Goal: Find specific page/section: Find specific page/section

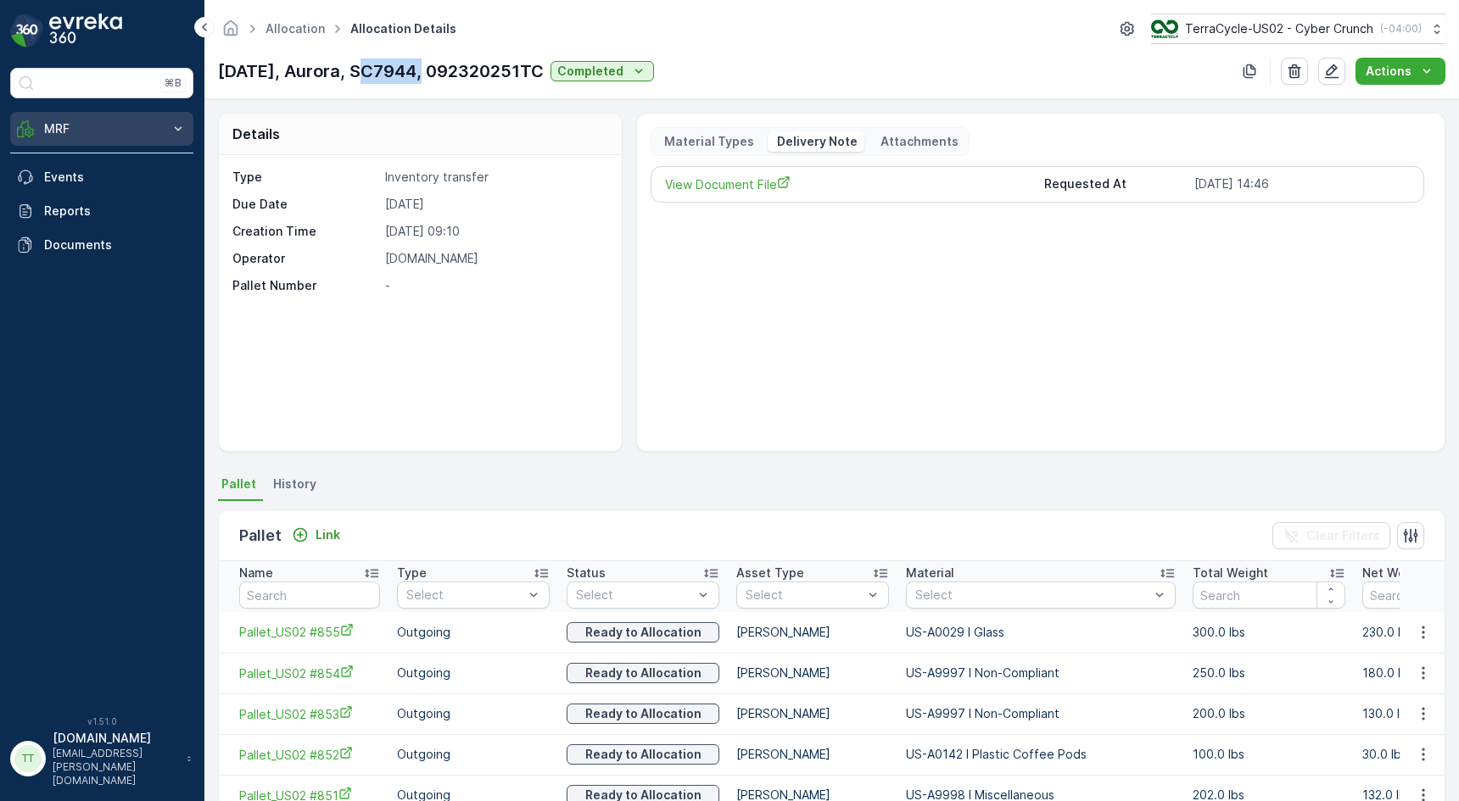
click at [132, 141] on button "MRF" at bounding box center [101, 129] width 183 height 34
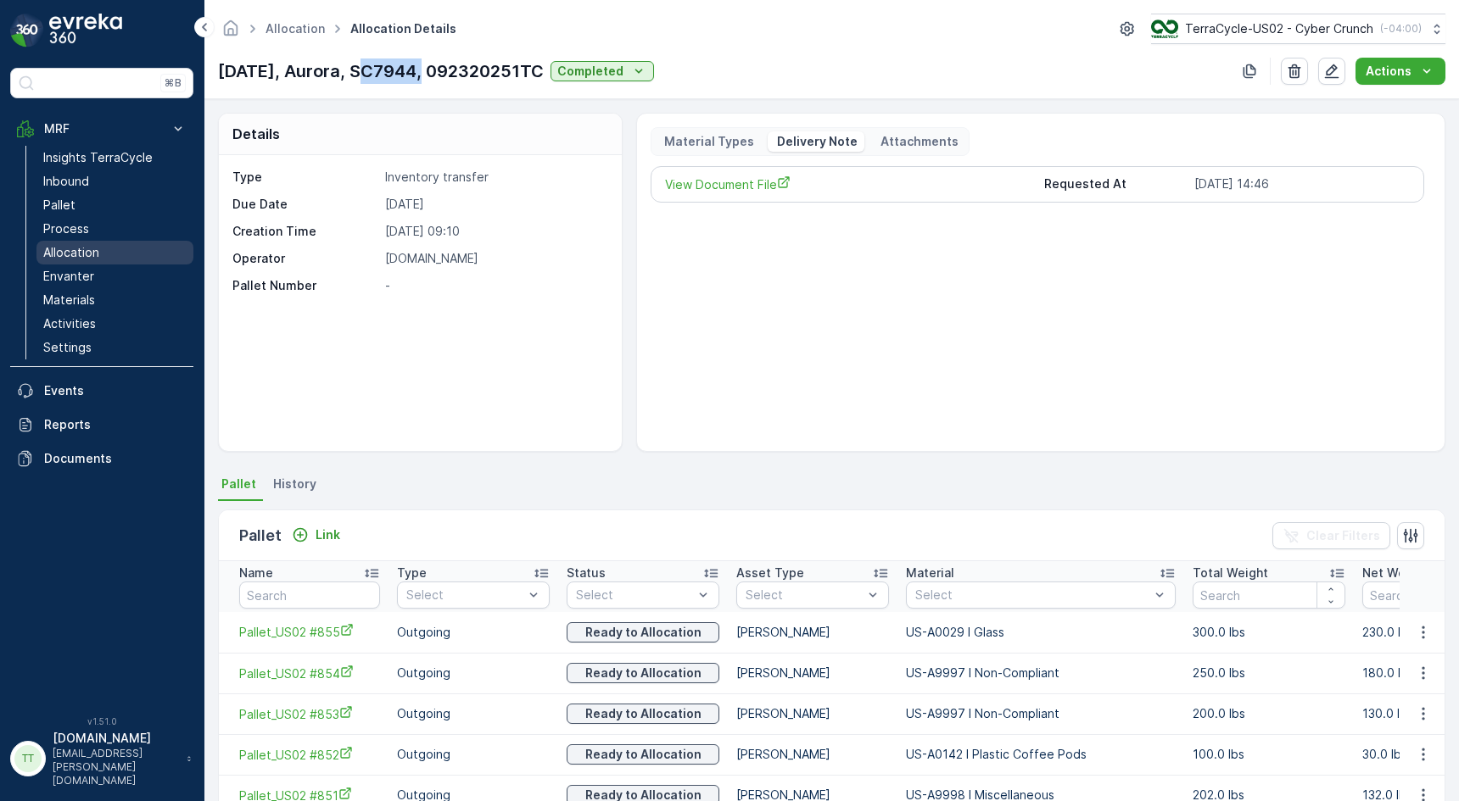
click at [97, 256] on p "Allocation" at bounding box center [71, 252] width 56 height 17
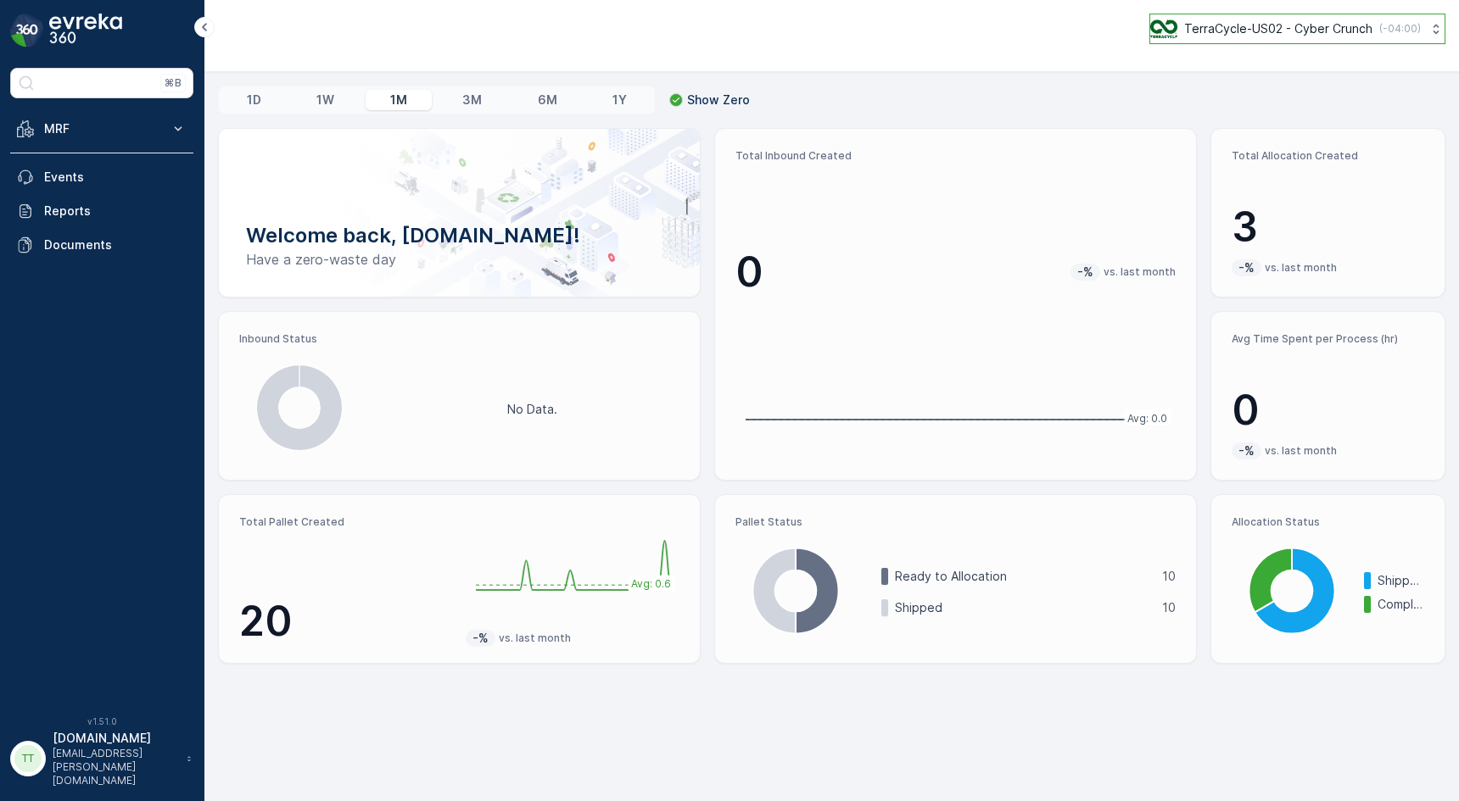
click at [1230, 28] on p "TerraCycle-US02 - Cyber Crunch" at bounding box center [1278, 28] width 188 height 17
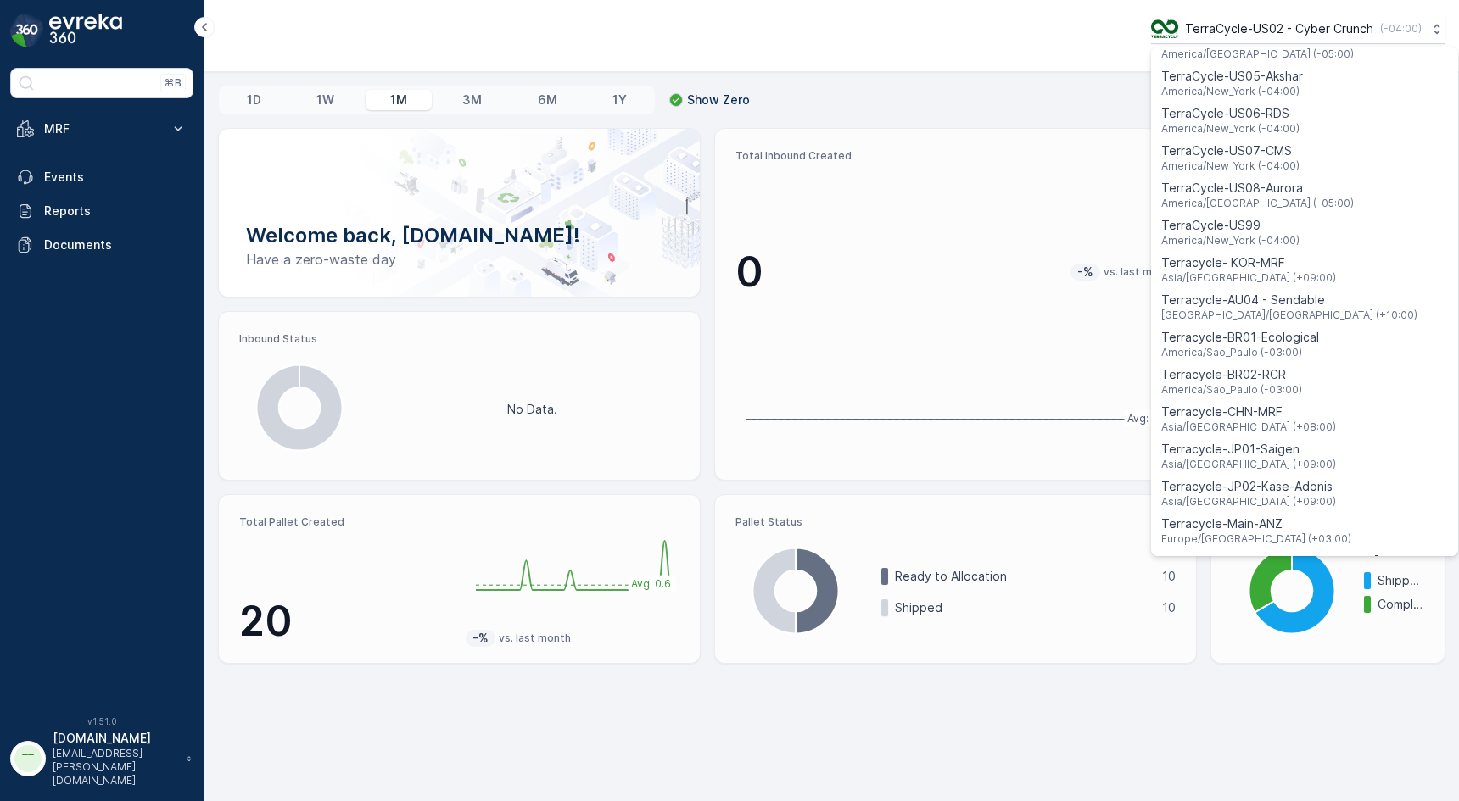
scroll to position [1214, 0]
click at [1282, 202] on span "America/Chicago (-05:00)" at bounding box center [1257, 209] width 193 height 14
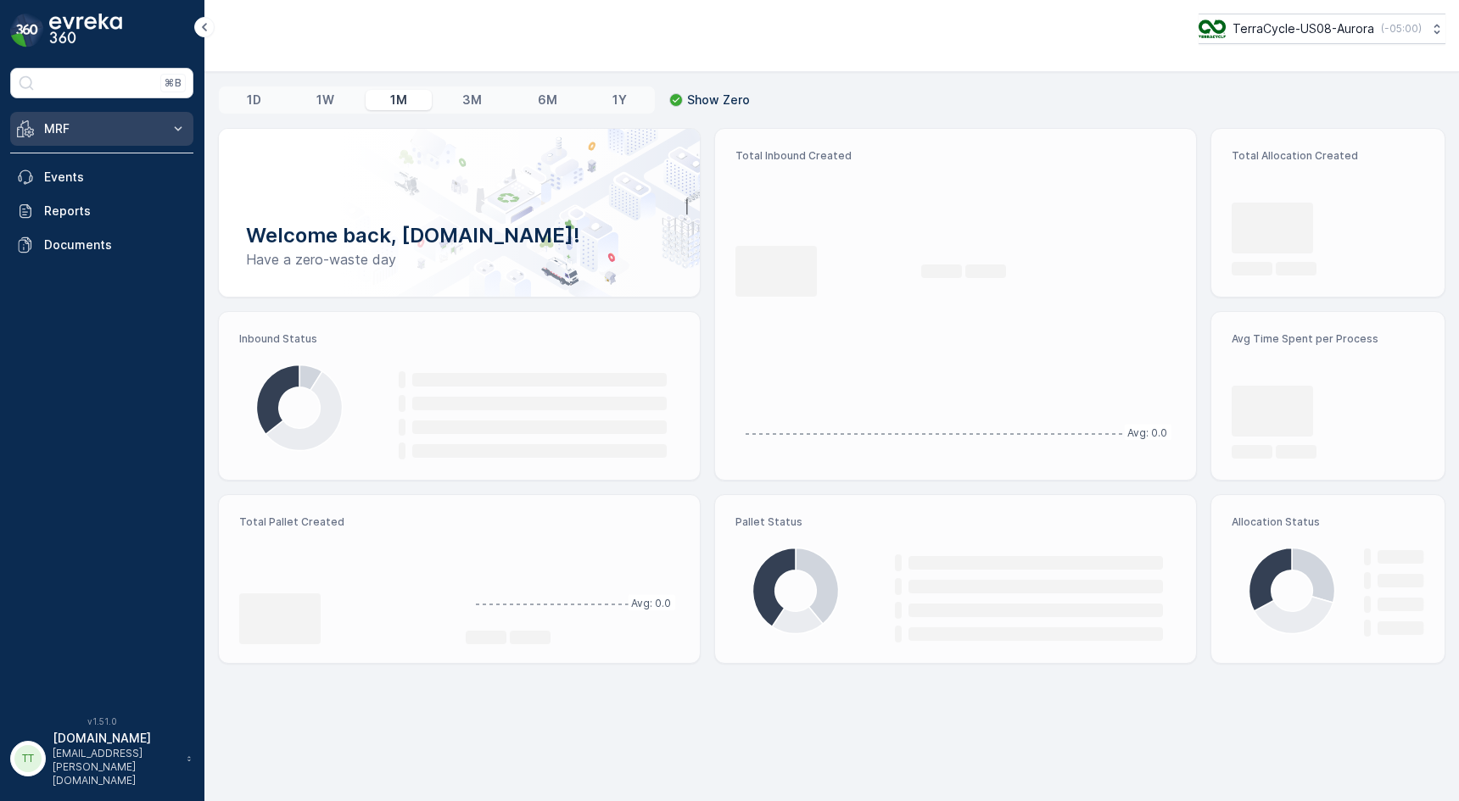
click at [139, 136] on p "MRF" at bounding box center [101, 128] width 115 height 17
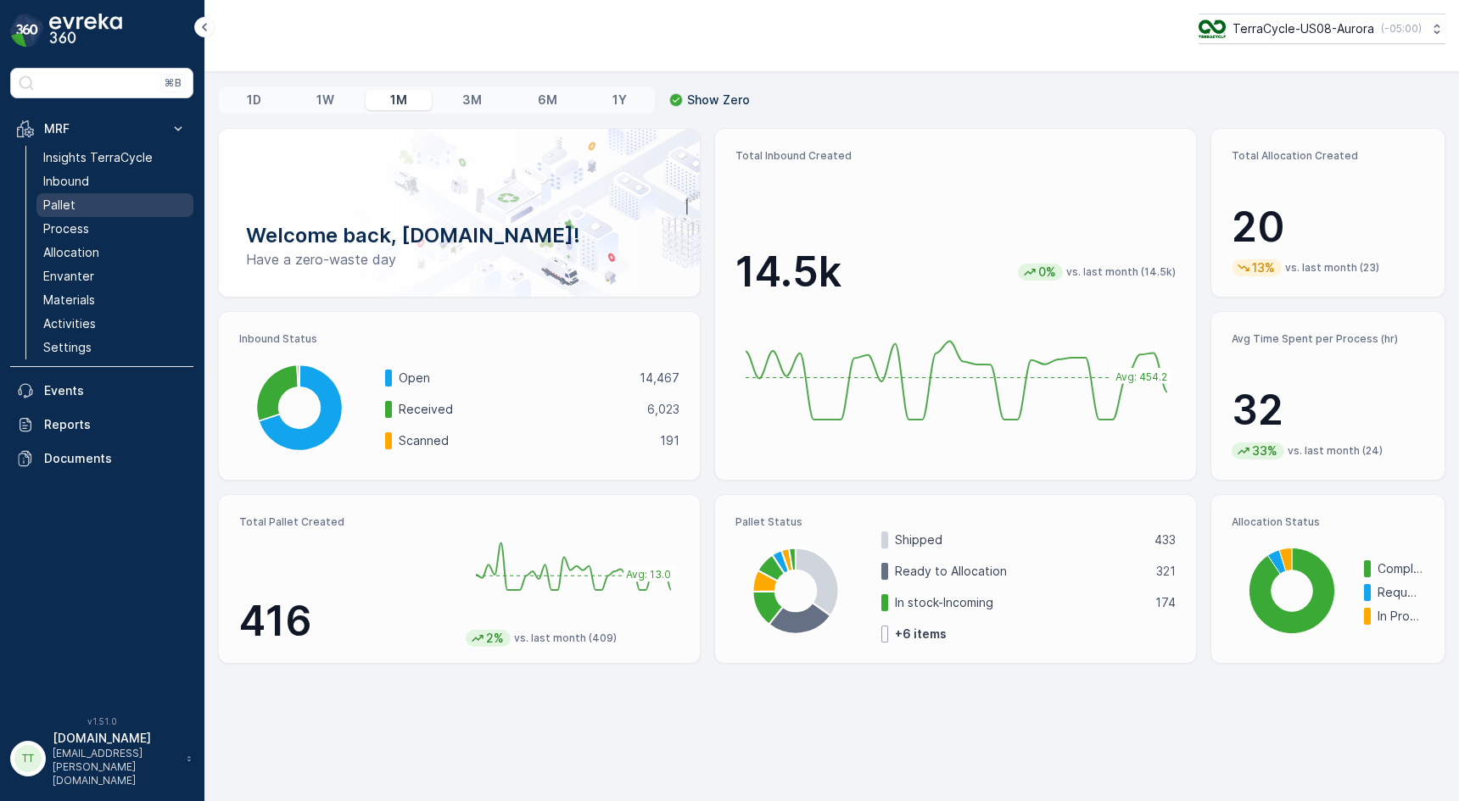
click at [109, 206] on link "Pallet" at bounding box center [114, 205] width 157 height 24
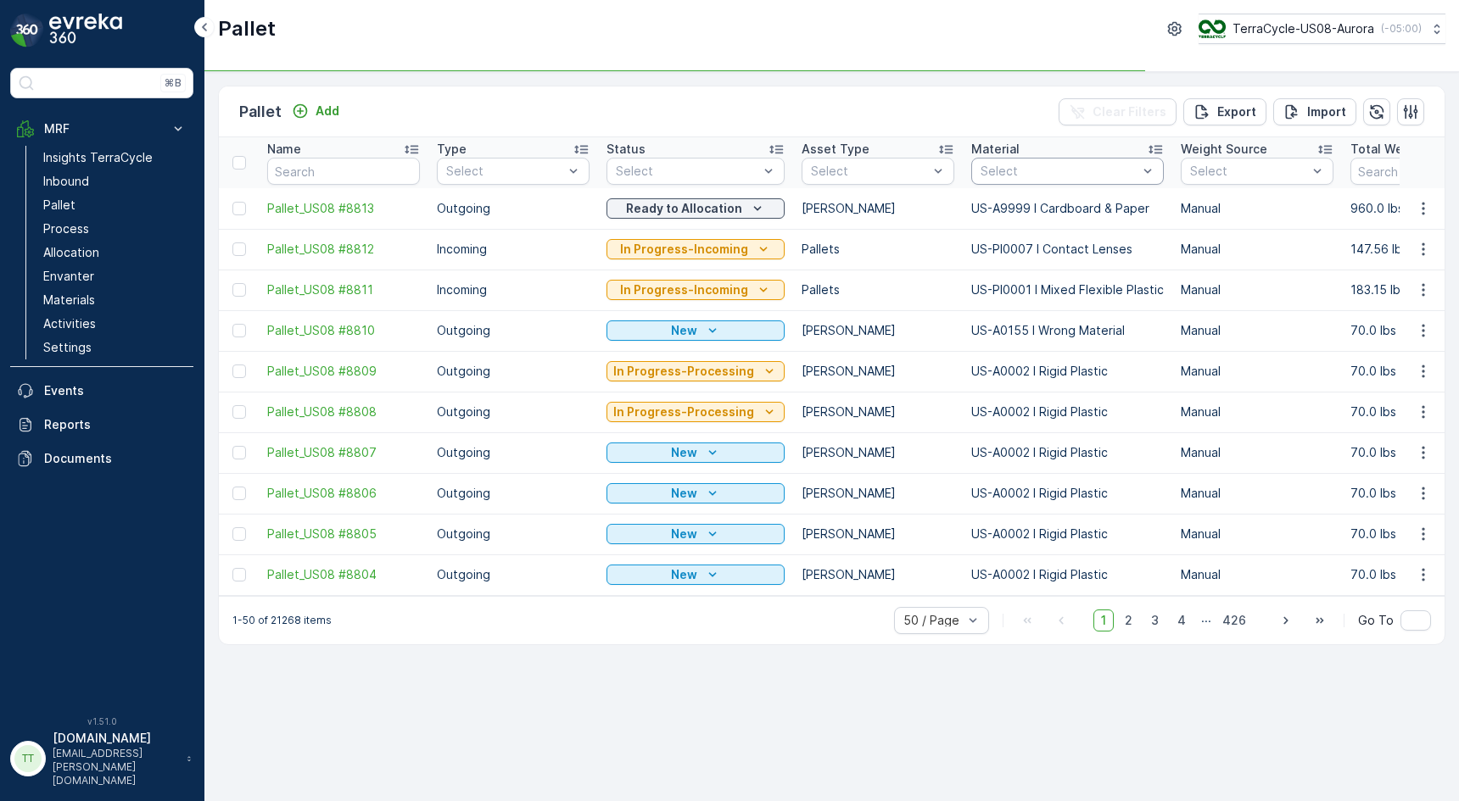
click at [1043, 180] on div "Select" at bounding box center [1067, 171] width 193 height 27
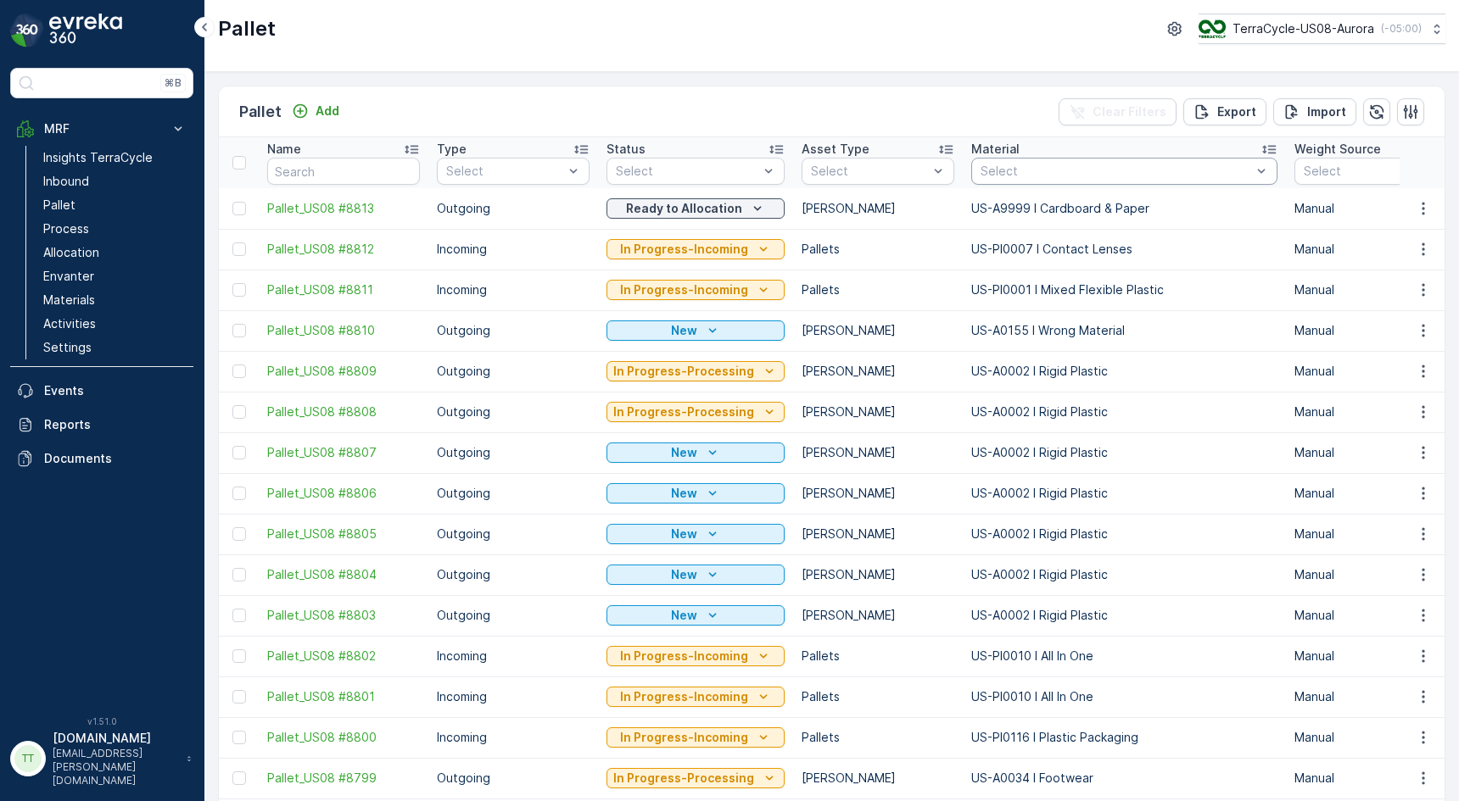
click at [998, 182] on div "Select" at bounding box center [1124, 171] width 306 height 27
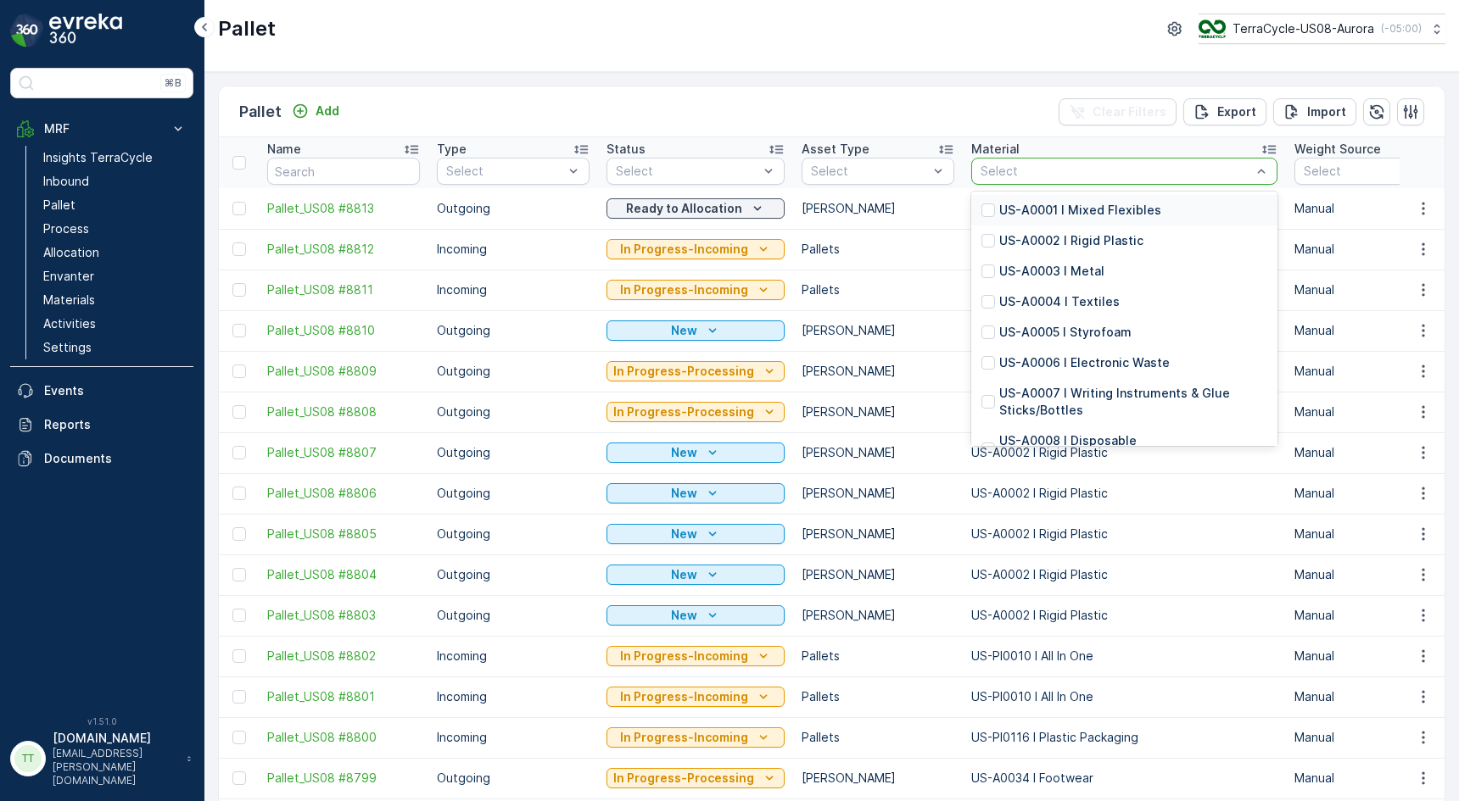
type input "US-PI0189 I C27592 Malt/Grain Bags"
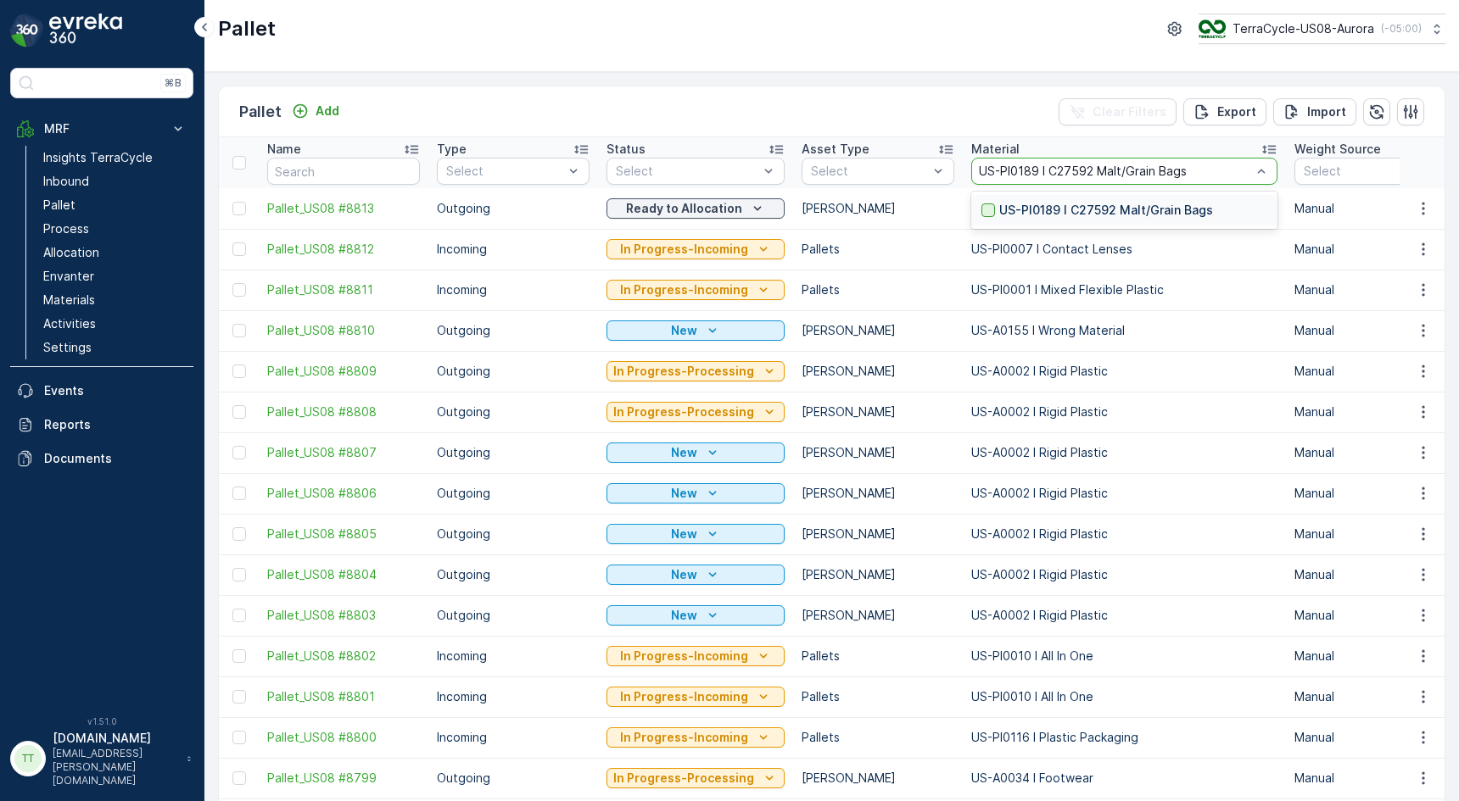
click at [981, 210] on div at bounding box center [988, 211] width 14 height 14
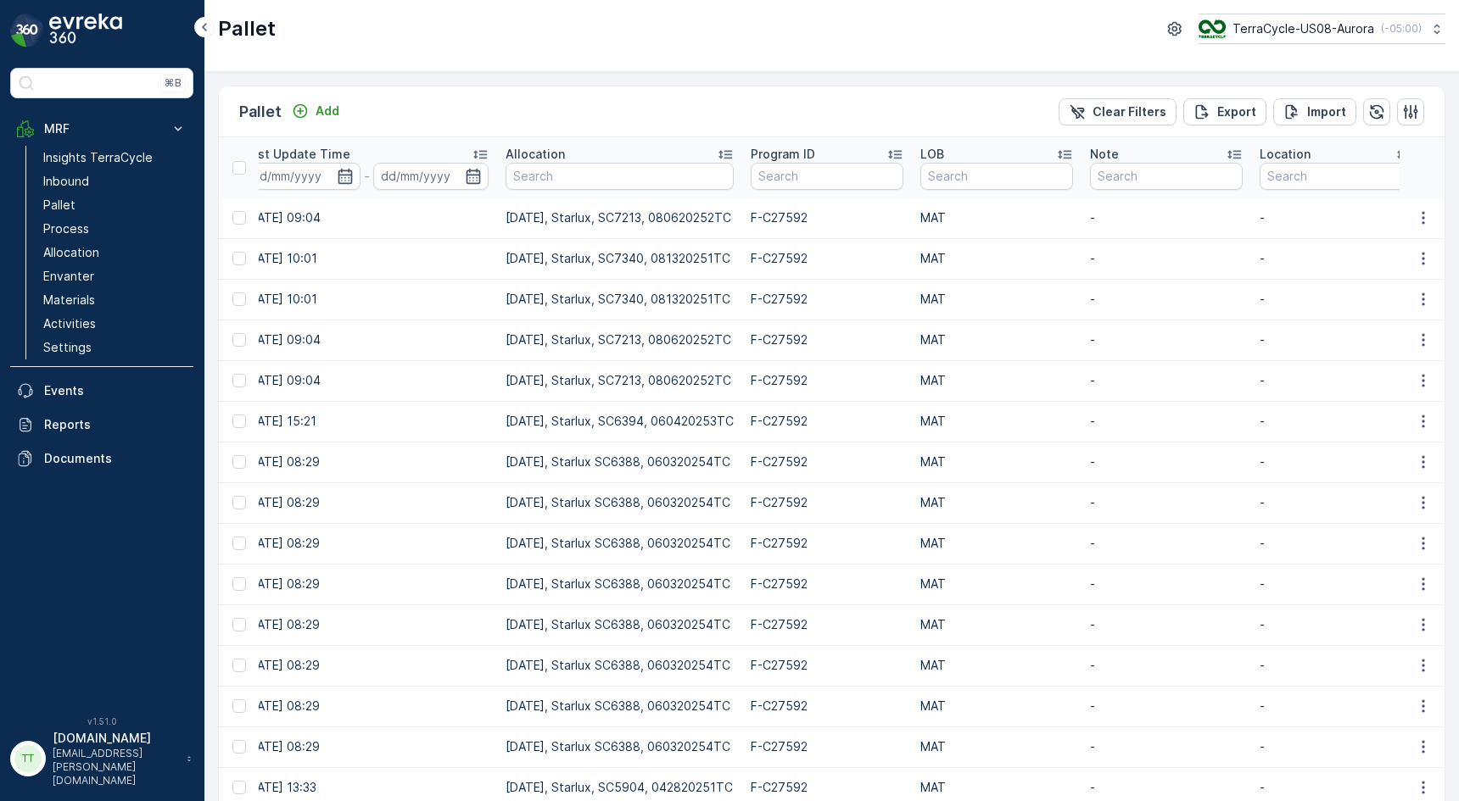
scroll to position [0, 2090]
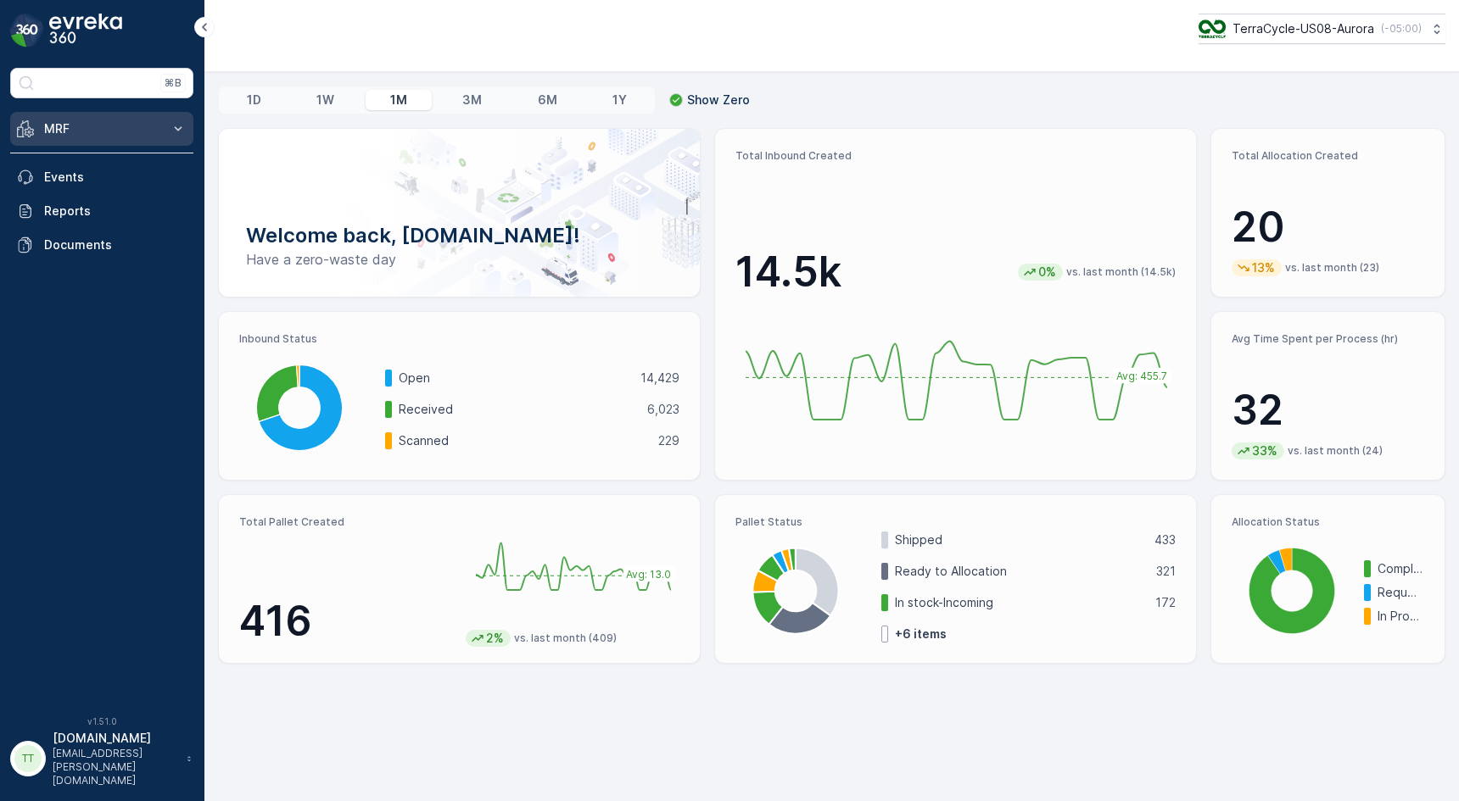
click at [104, 131] on p "MRF" at bounding box center [101, 128] width 115 height 17
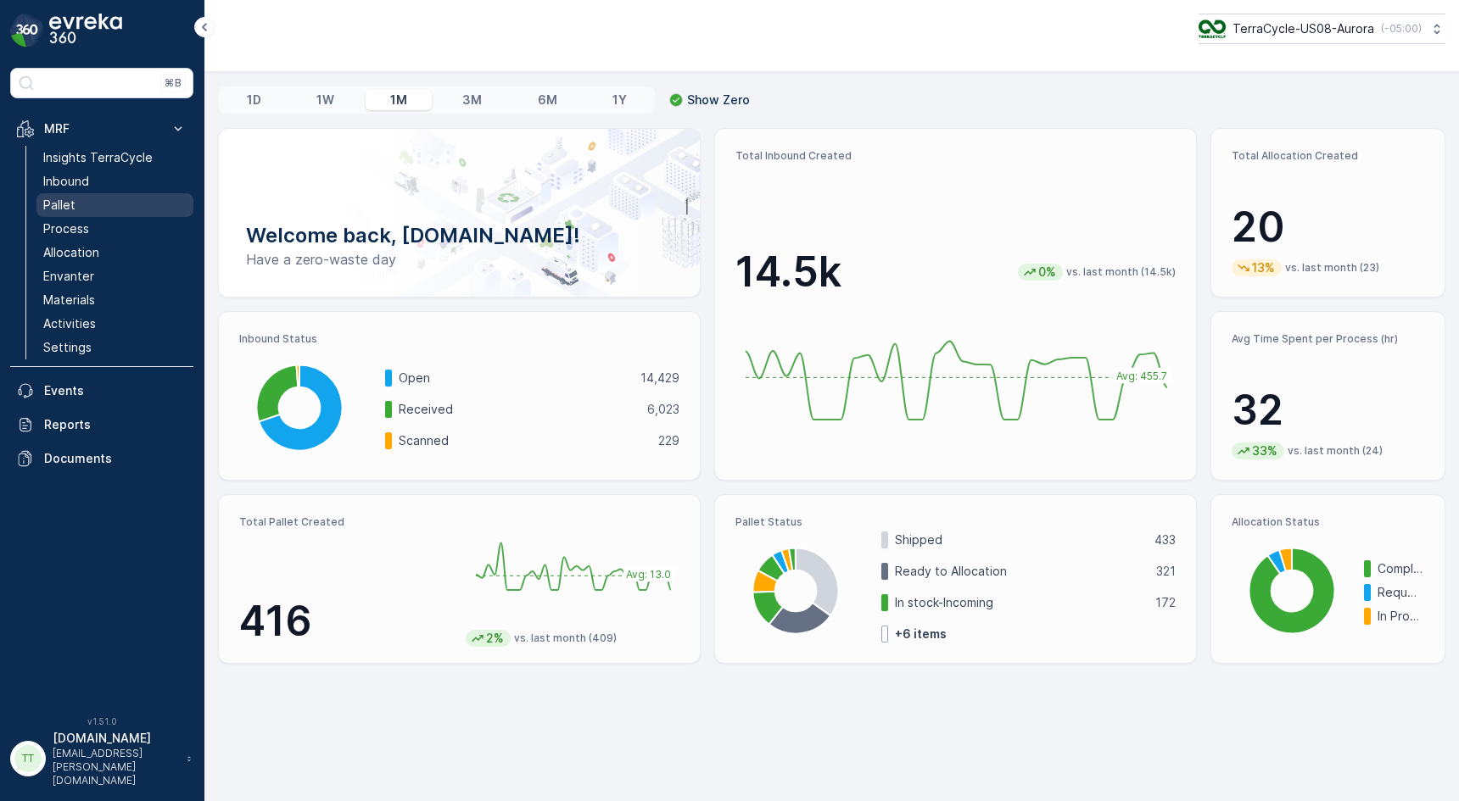
click at [87, 209] on link "Pallet" at bounding box center [114, 205] width 157 height 24
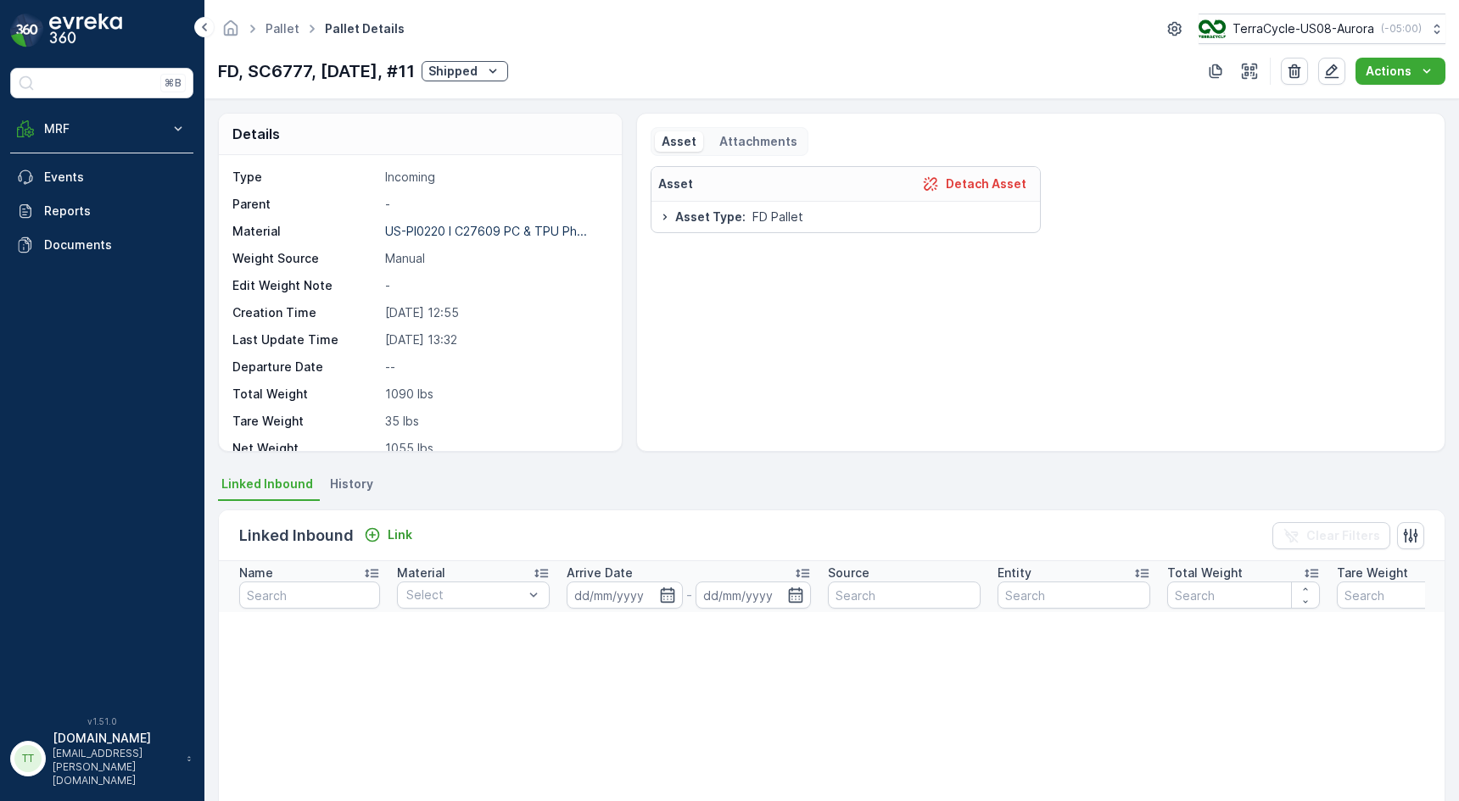
scroll to position [2, 0]
click at [285, 73] on p "FD, SC6777, [DATE], #11" at bounding box center [316, 71] width 197 height 25
copy p "SC6777"
click at [167, 129] on button "MRF" at bounding box center [101, 129] width 183 height 34
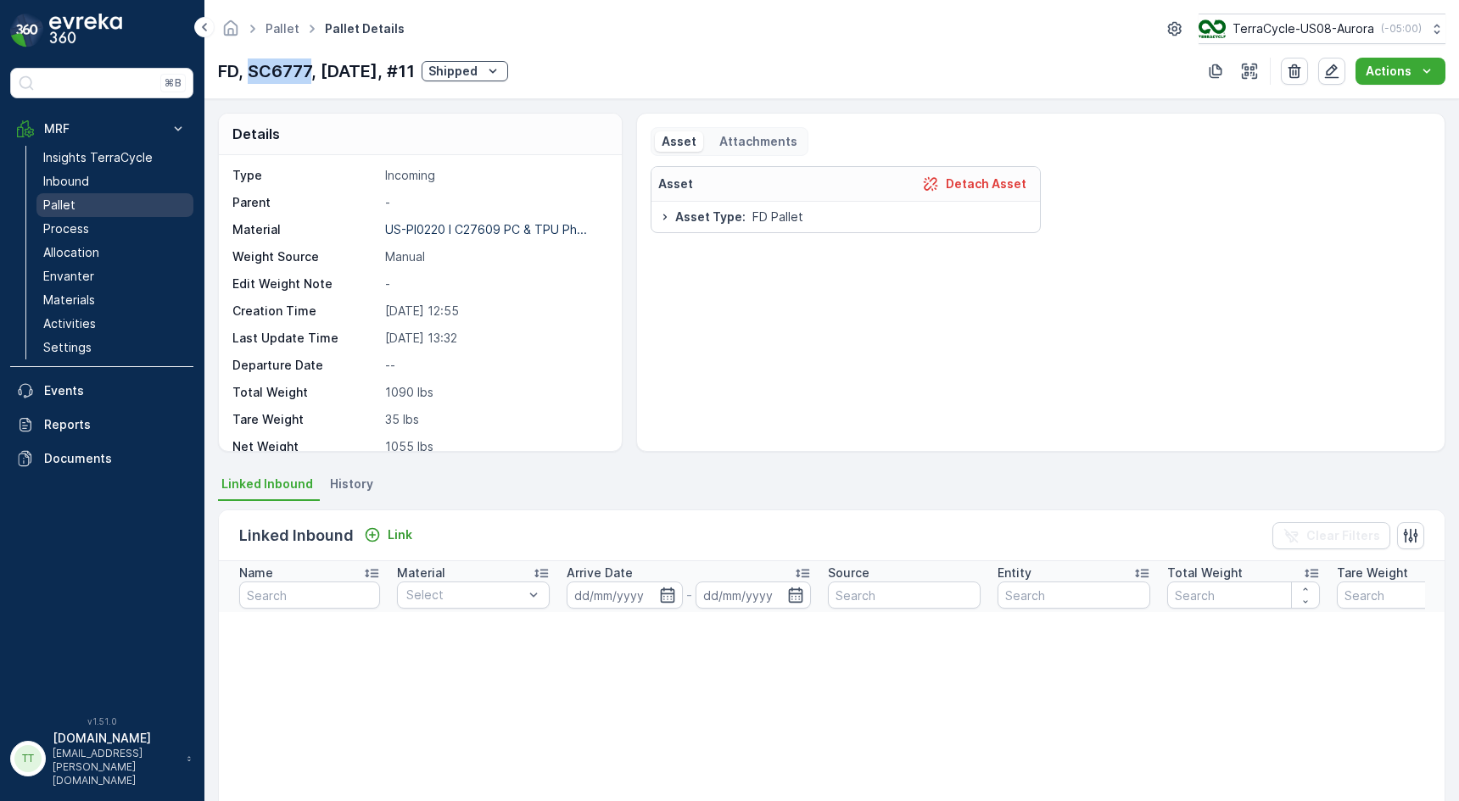
click at [74, 209] on p "Pallet" at bounding box center [59, 205] width 32 height 17
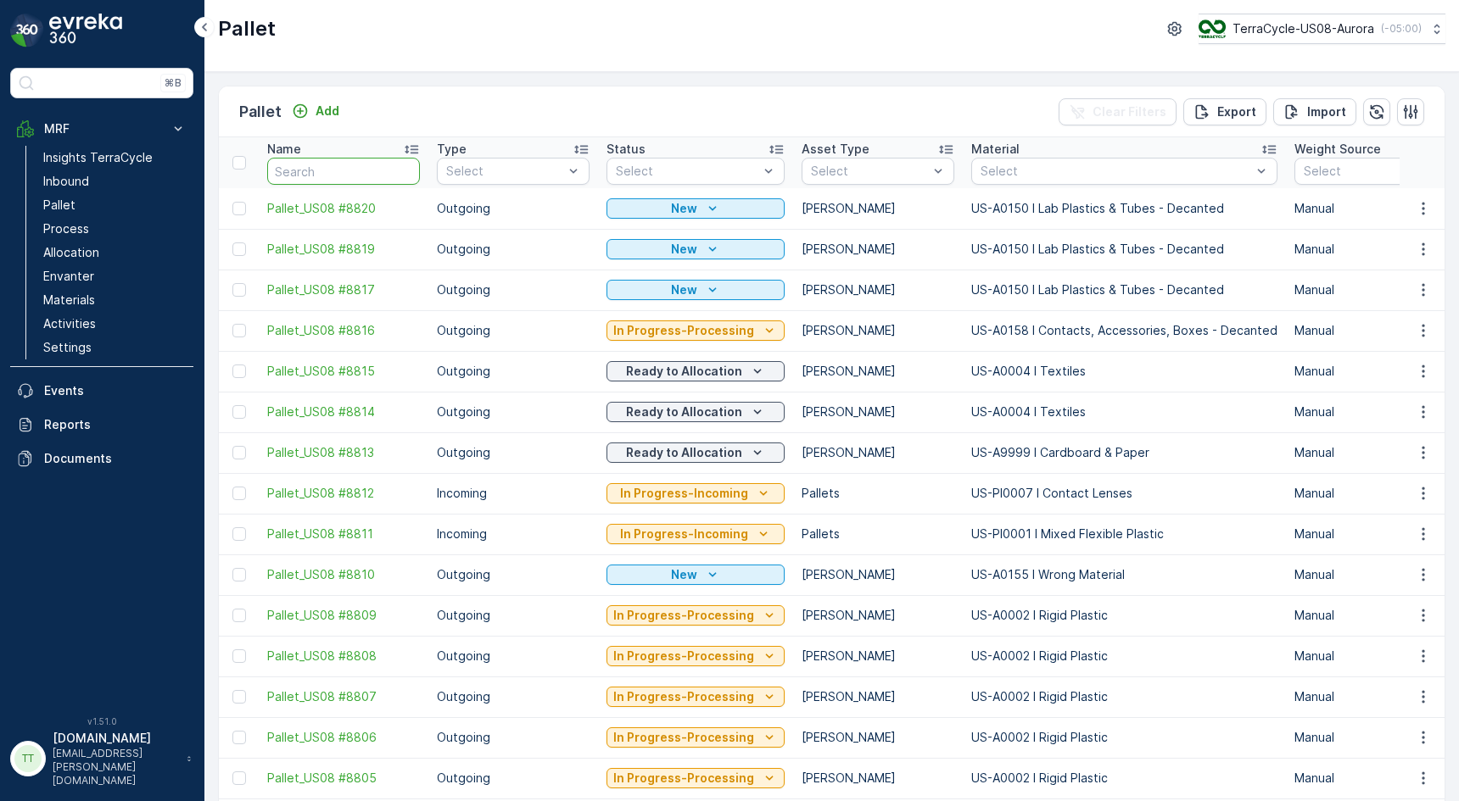
click at [327, 172] on input "text" at bounding box center [343, 171] width 153 height 27
paste input "SC6777"
type input "SC6777"
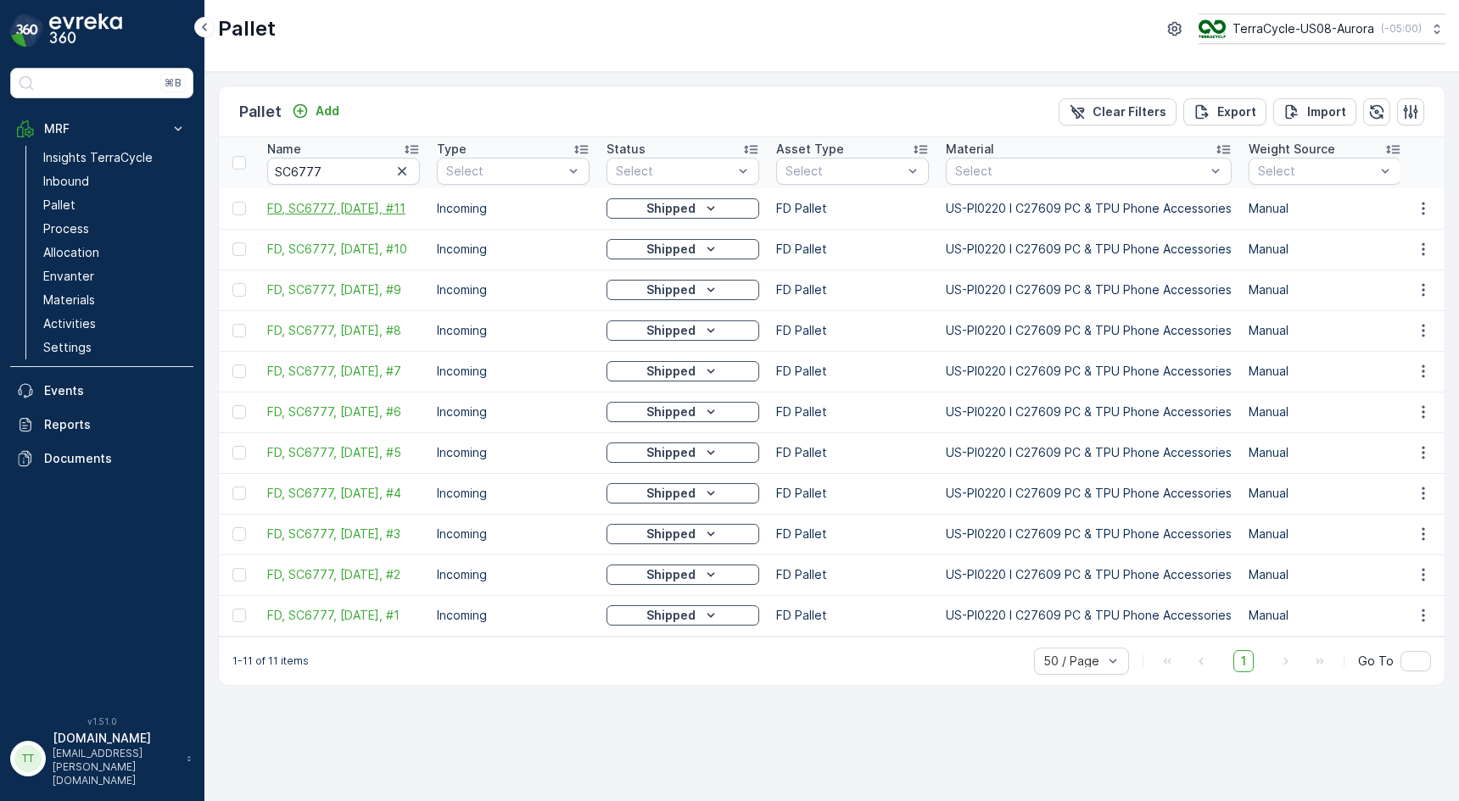
click at [366, 206] on span "FD, SC6777, [DATE], #11" at bounding box center [343, 208] width 153 height 17
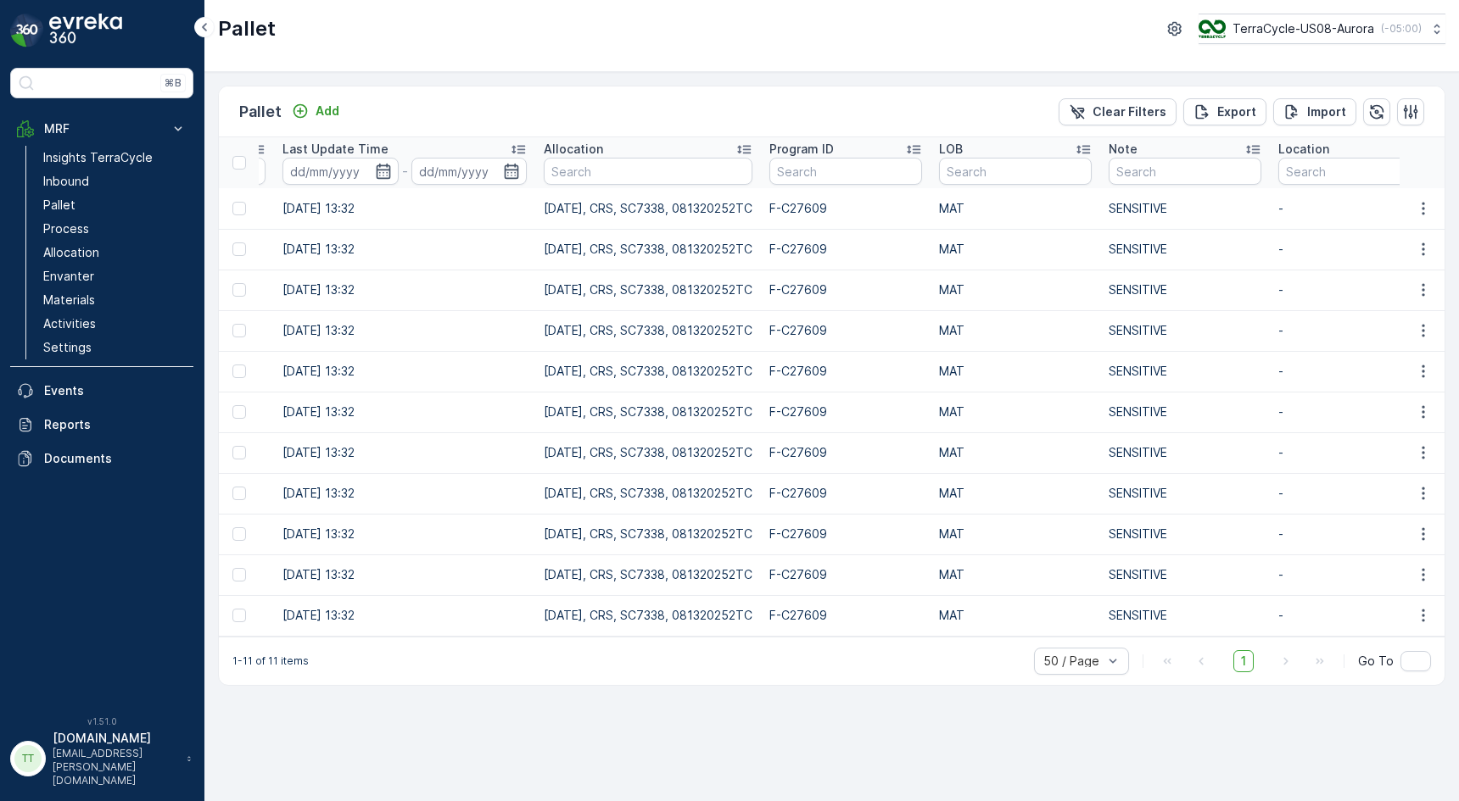
scroll to position [0, 2124]
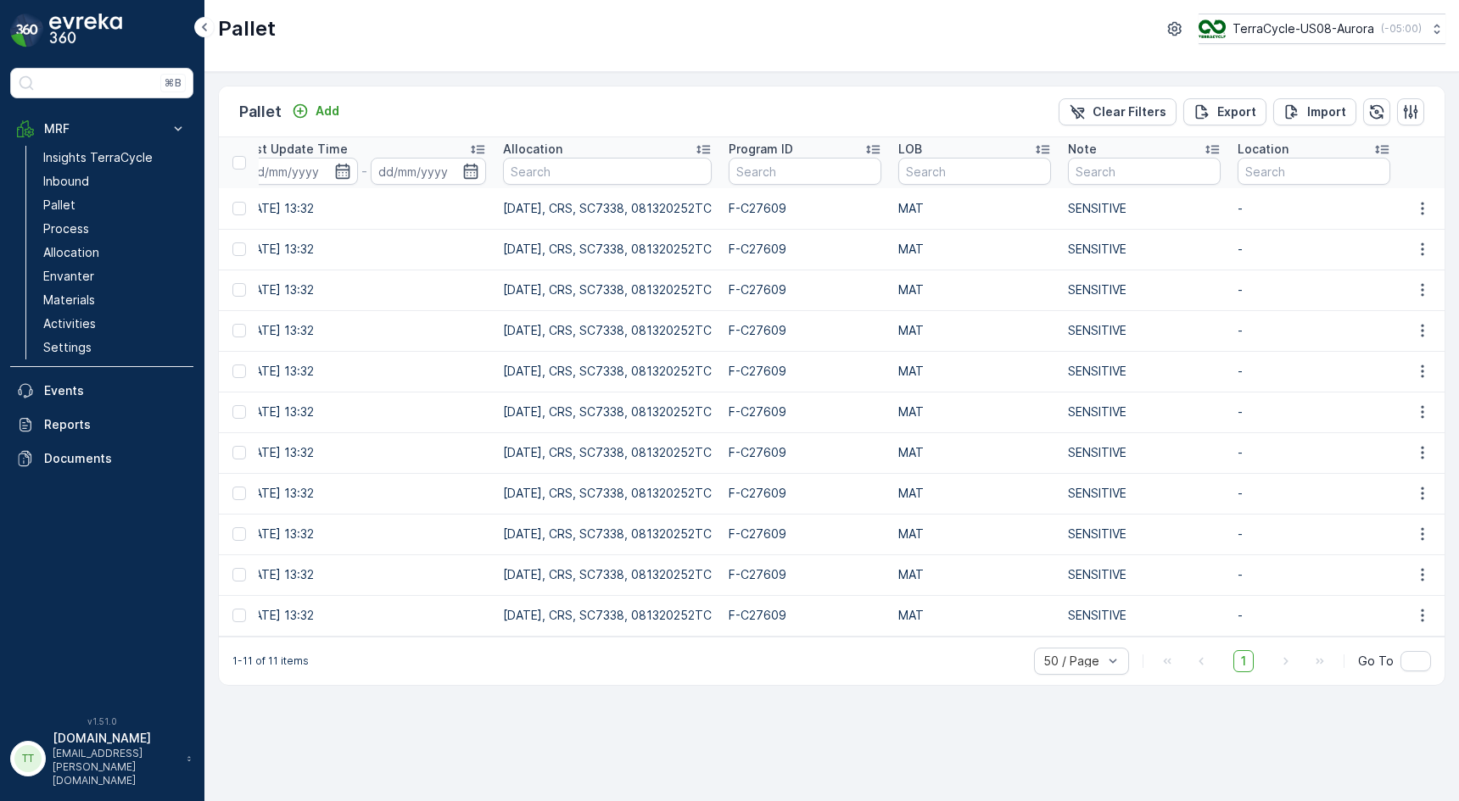
click at [590, 208] on p "[DATE], CRS, SC7338, 081320252TC" at bounding box center [607, 208] width 209 height 17
copy p "SC7338"
click at [602, 254] on p "[DATE], CRS, SC7338, 081320252TC" at bounding box center [607, 249] width 209 height 17
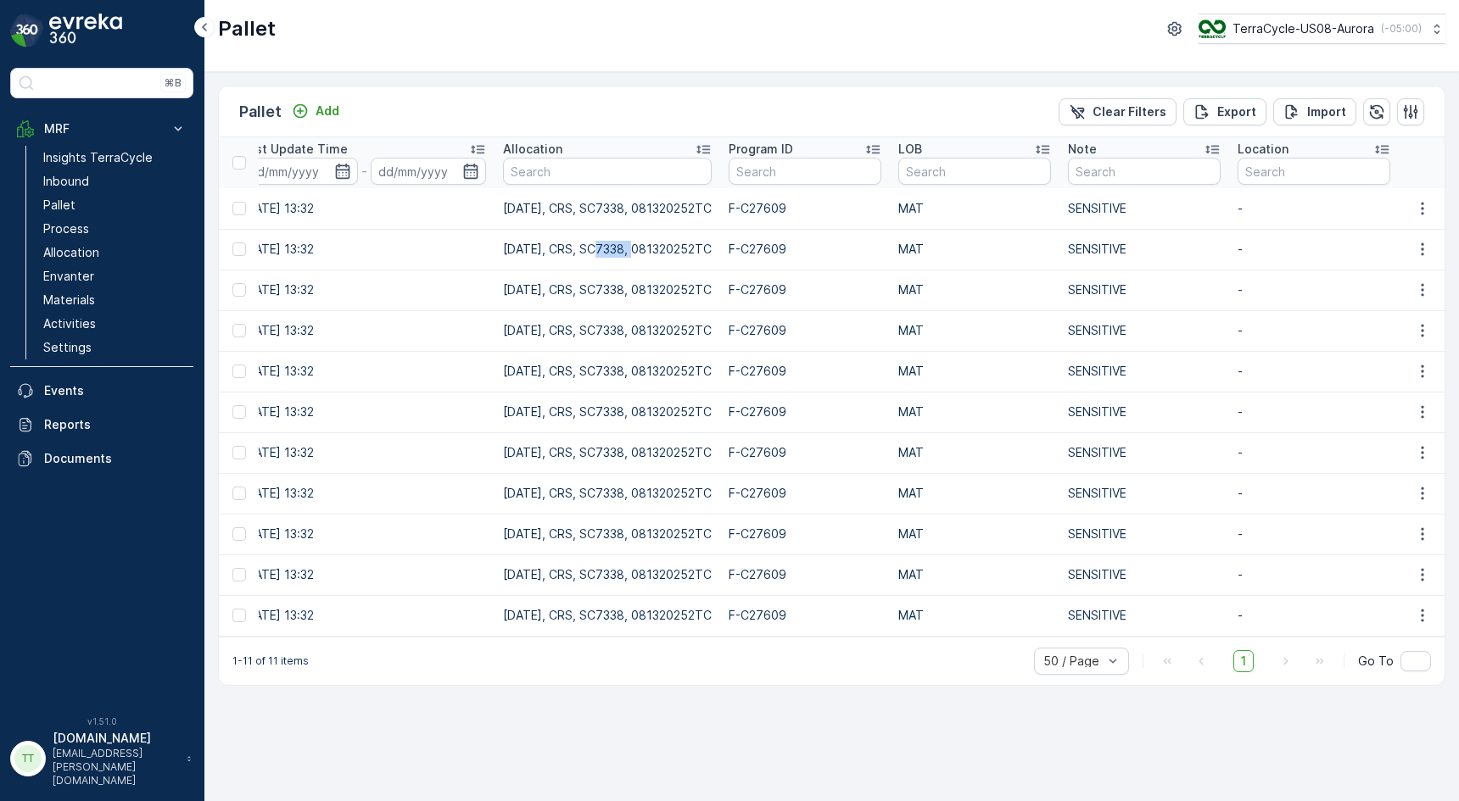
copy p "SC7338"
click at [130, 135] on p "MRF" at bounding box center [101, 128] width 115 height 17
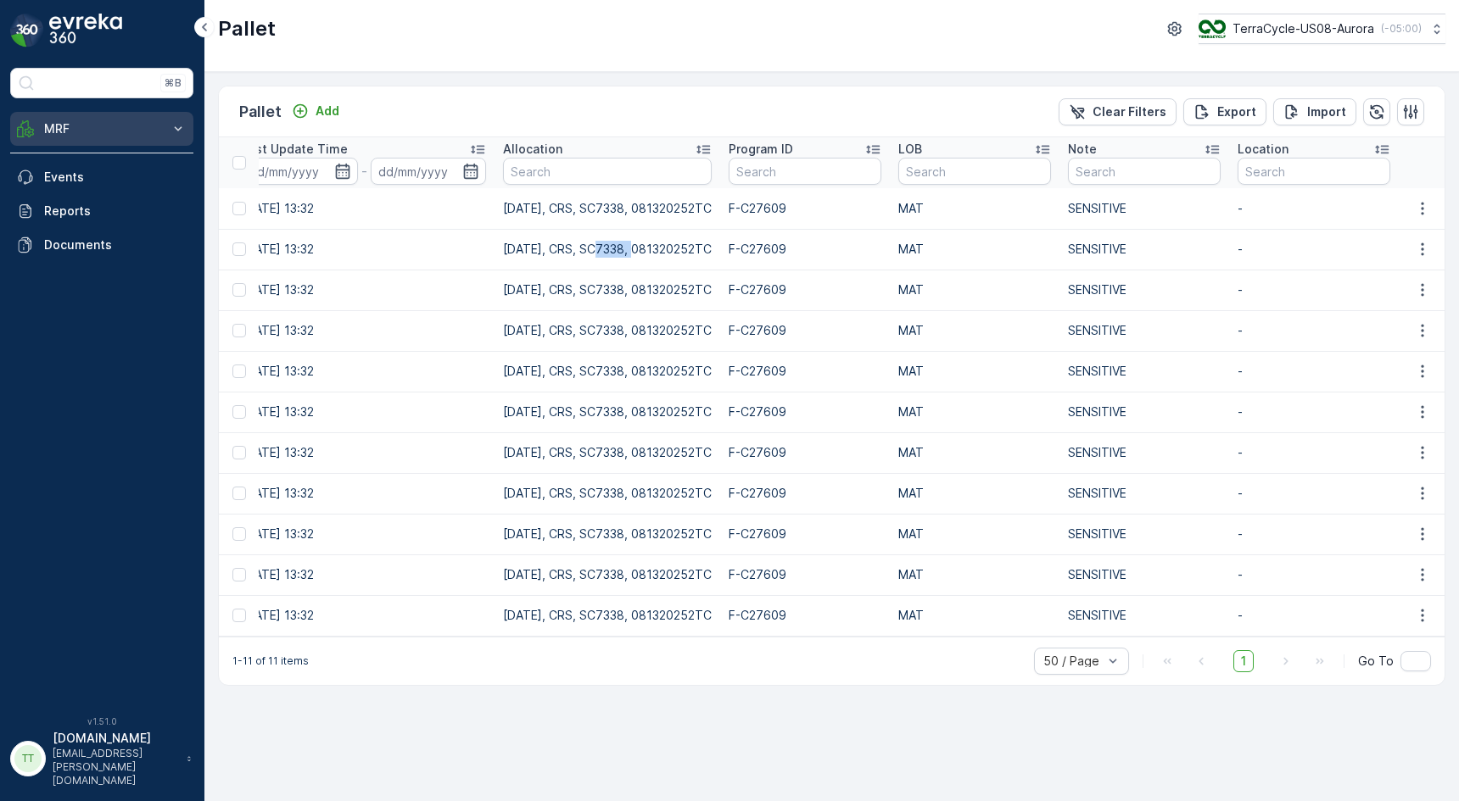
click at [168, 141] on button "MRF" at bounding box center [101, 129] width 183 height 34
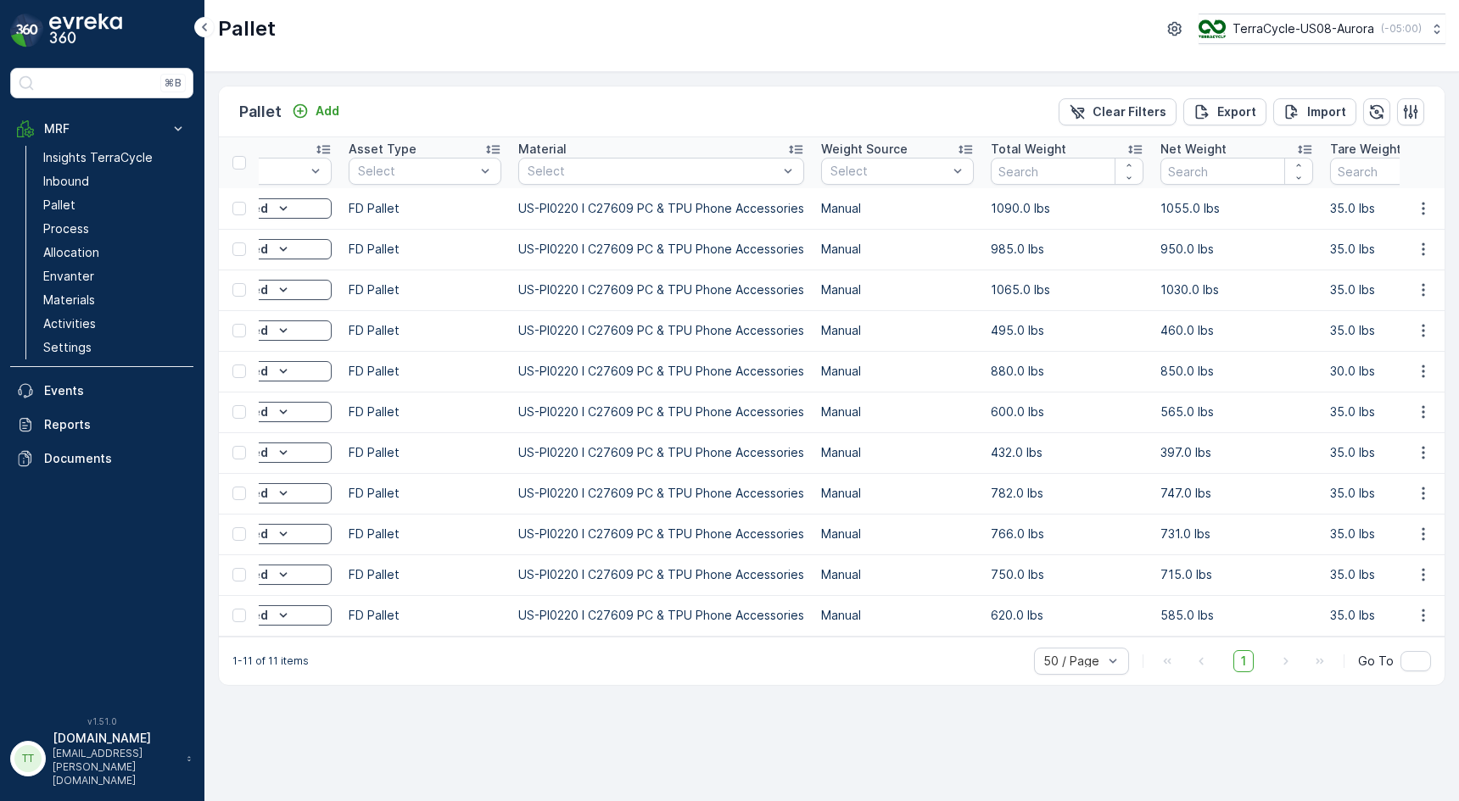
scroll to position [0, 0]
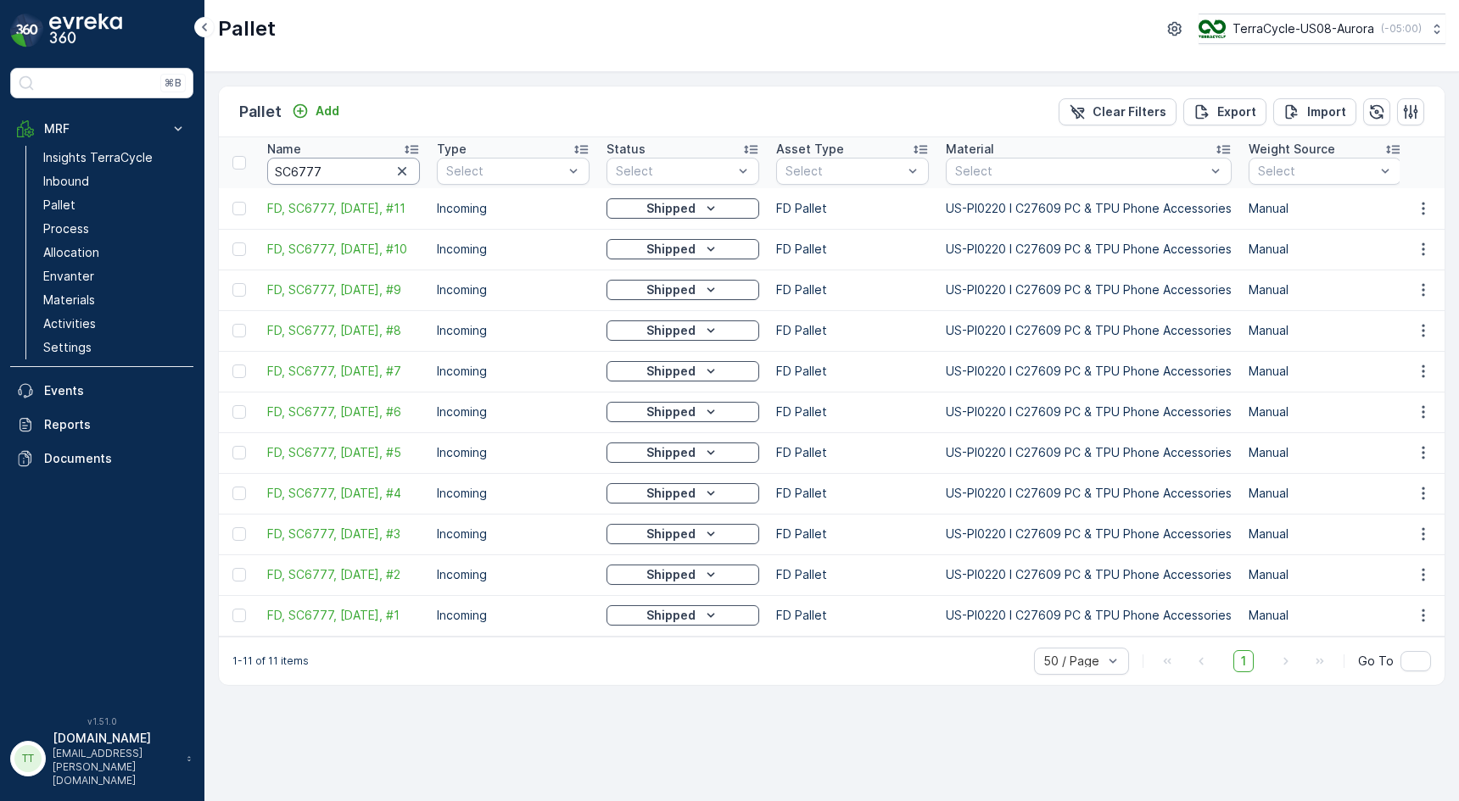
click at [319, 181] on input "SC6777" at bounding box center [343, 171] width 153 height 27
paste input "8 / Westside Lab Inc / [GEOGRAPHIC_DATA]"
type input "SC6778 / Westside Lab Inc / [GEOGRAPHIC_DATA]"
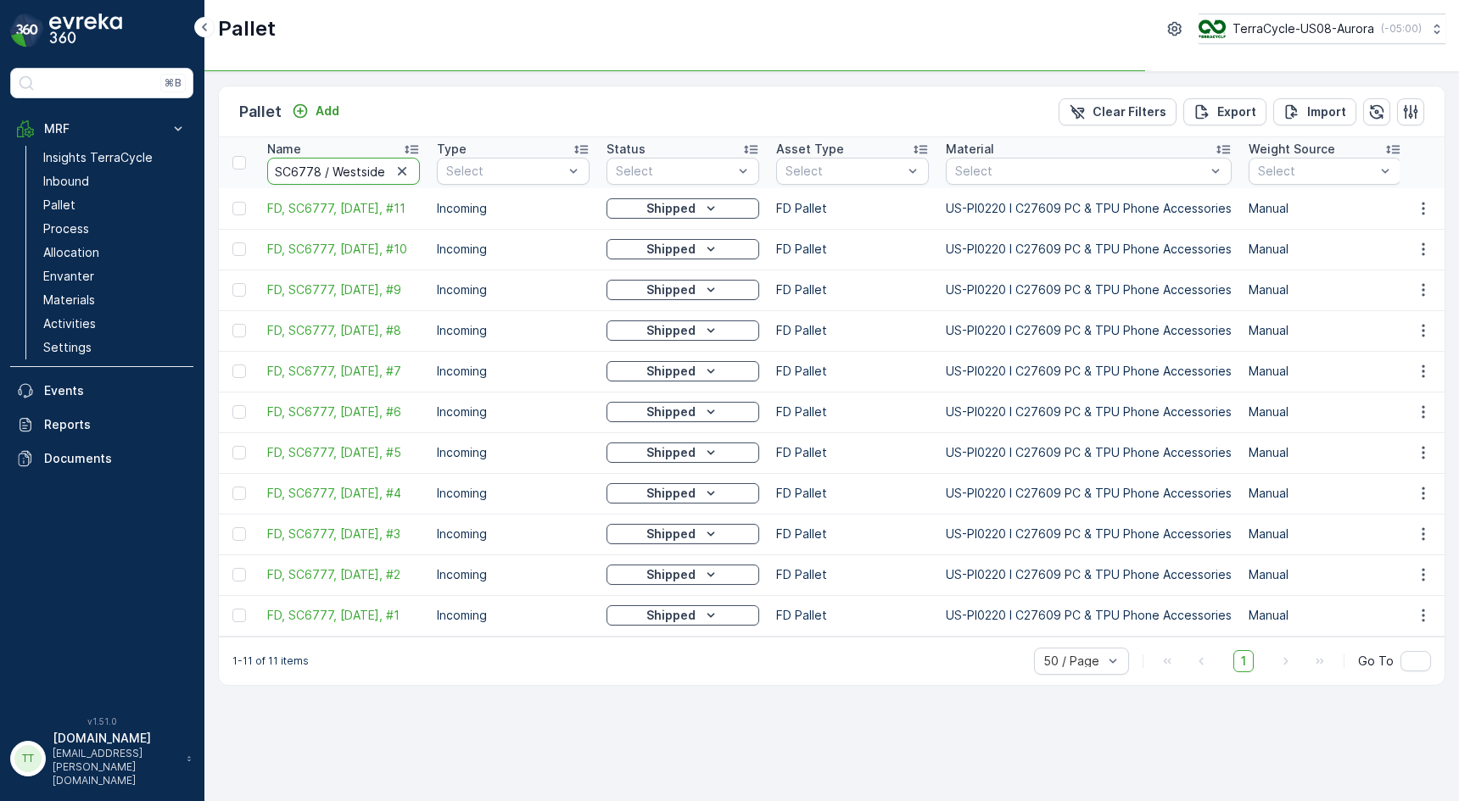
click at [288, 174] on input "SC6778 / Westside Lab Inc / [GEOGRAPHIC_DATA]" at bounding box center [343, 171] width 153 height 27
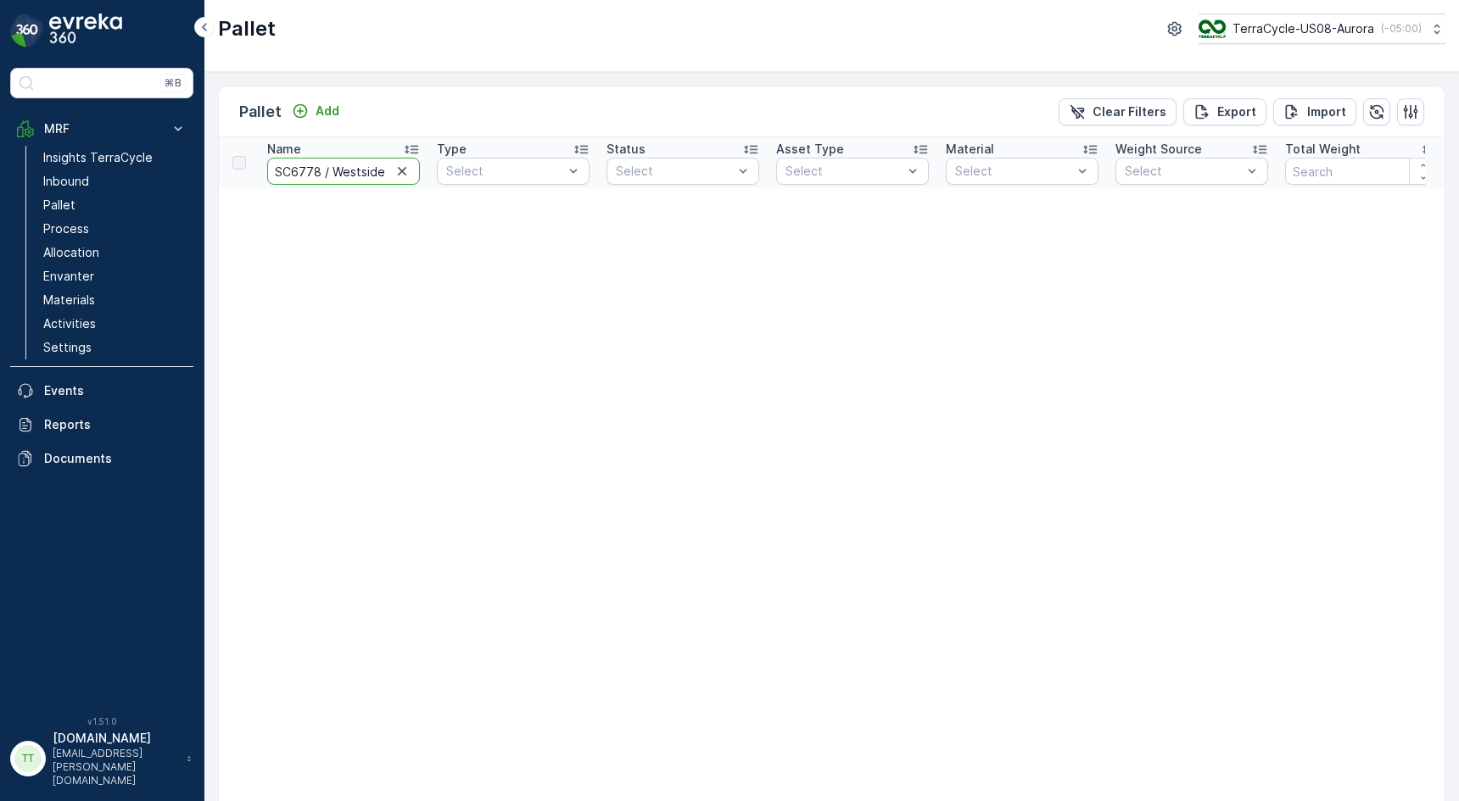
scroll to position [0, 104]
drag, startPoint x: 323, startPoint y: 173, endPoint x: 610, endPoint y: 196, distance: 287.6
type input "SC6778"
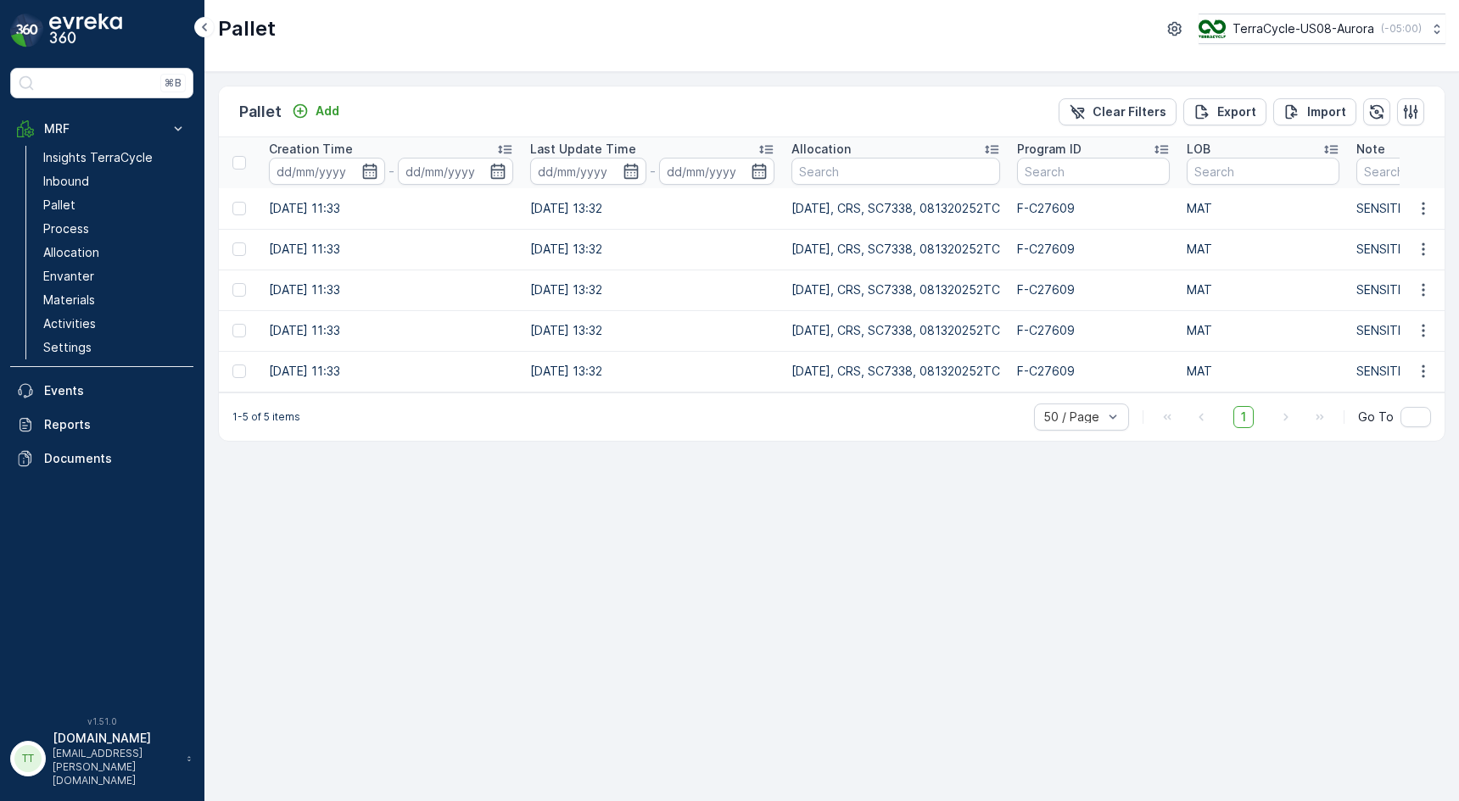
scroll to position [0, 1831]
drag, startPoint x: 876, startPoint y: 252, endPoint x: 918, endPoint y: 249, distance: 41.6
click at [918, 249] on p "[DATE], CRS, SC7338, 081320252TC" at bounding box center [892, 249] width 209 height 17
copy p "SC7338"
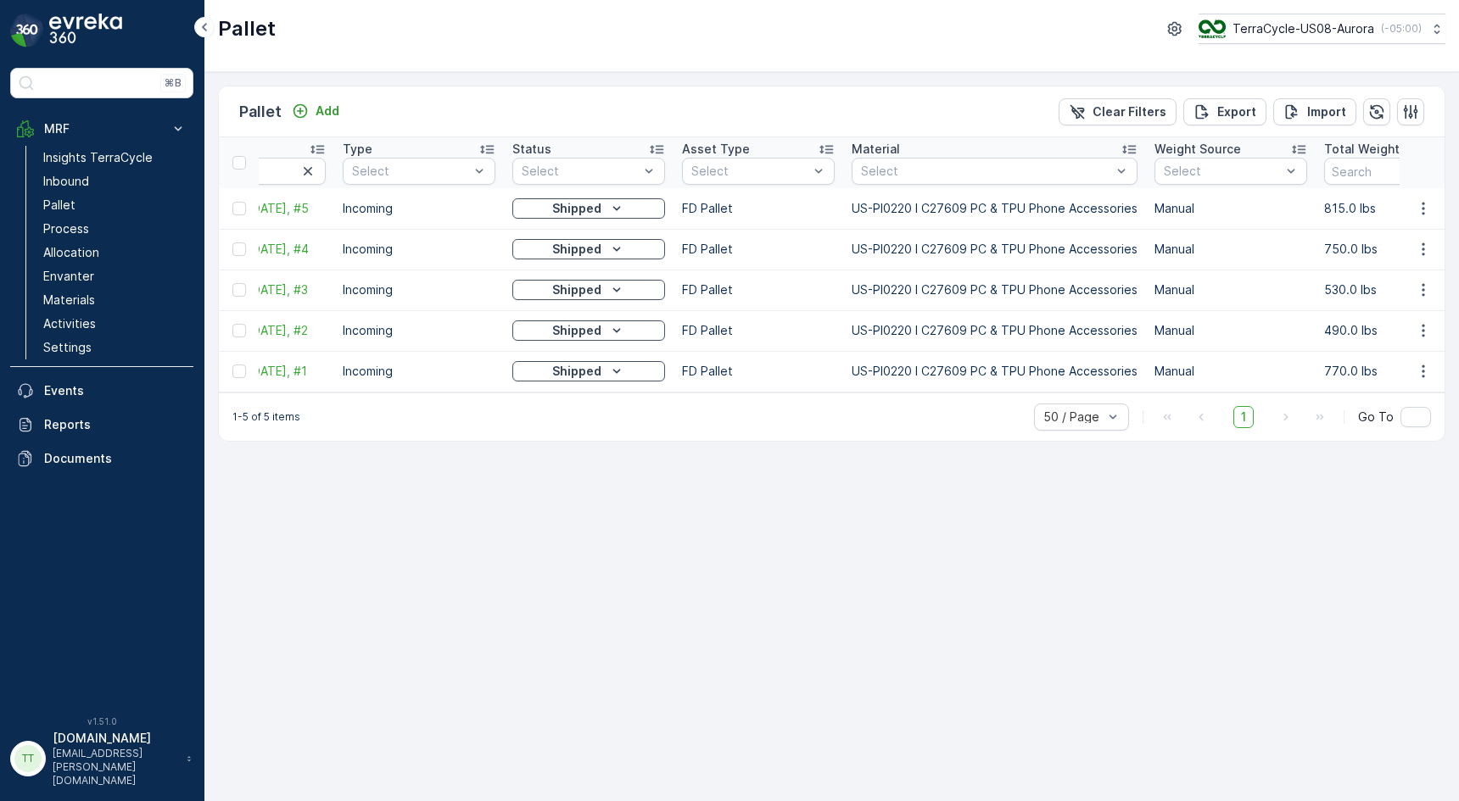
scroll to position [0, 0]
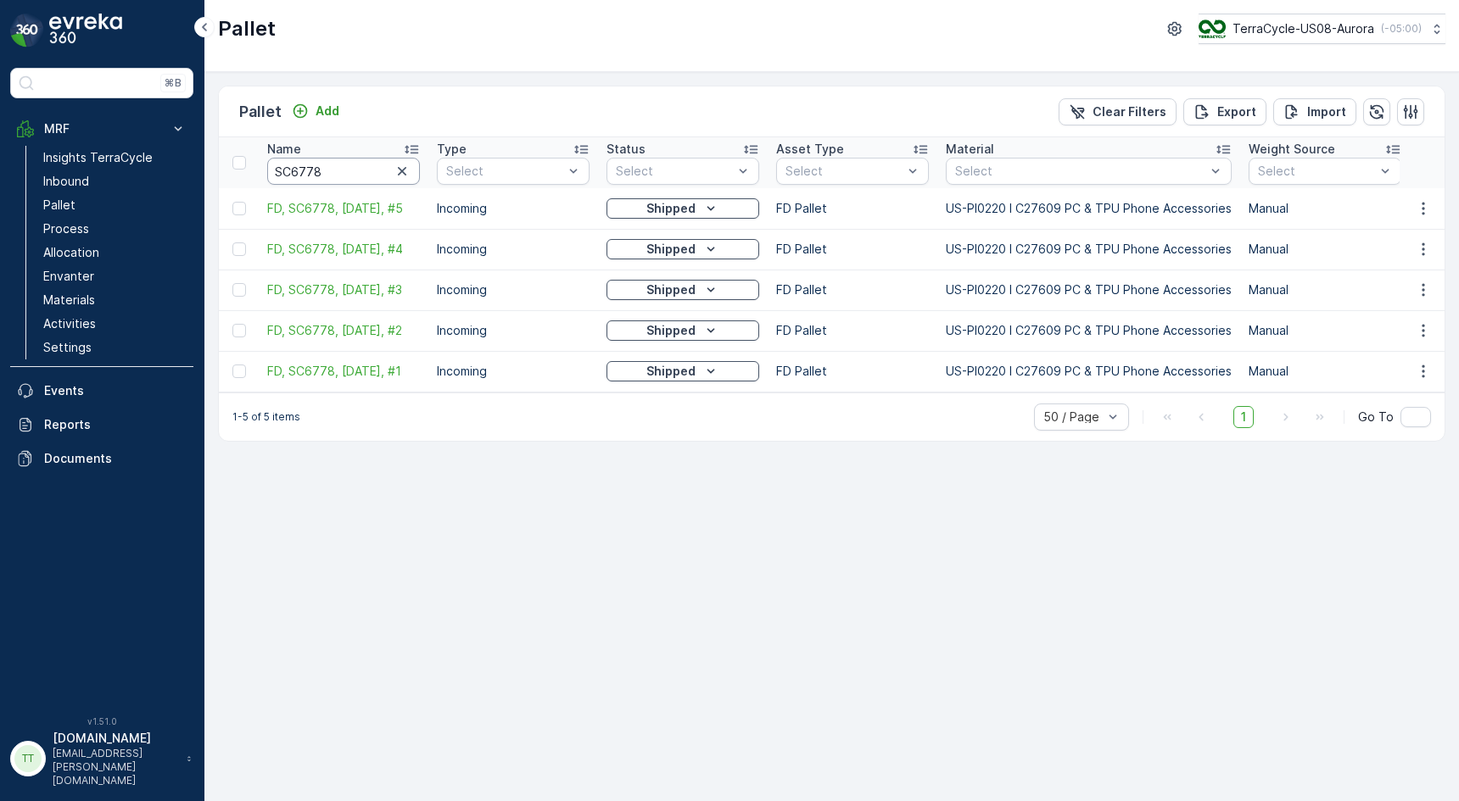
click at [329, 176] on input "SC6778" at bounding box center [343, 171] width 153 height 27
type input "SC67"
click at [328, 171] on input "SC67" at bounding box center [343, 171] width 153 height 27
type input "SC6867"
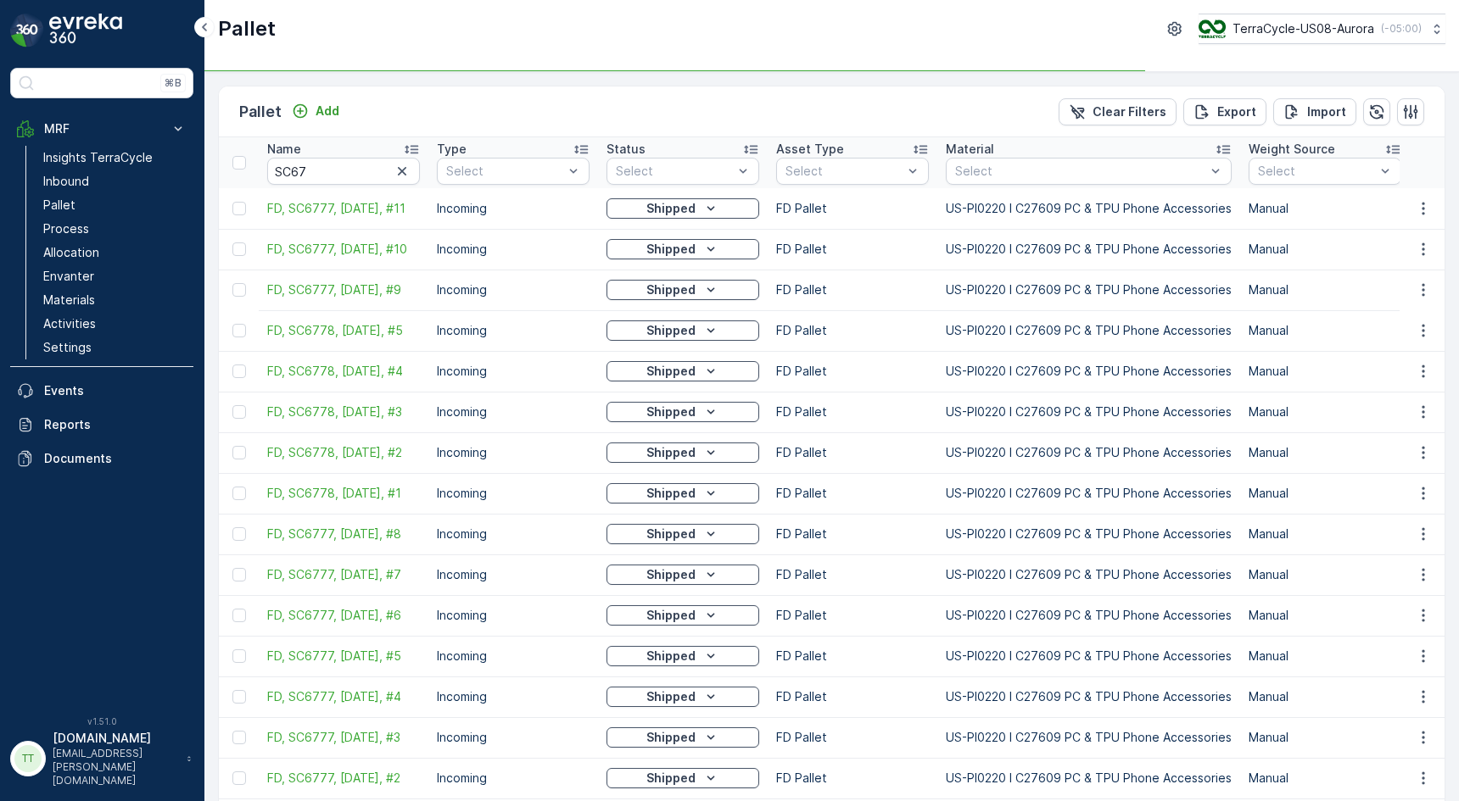
type input "SC6867"
click at [338, 176] on input "SC6867" at bounding box center [343, 171] width 153 height 27
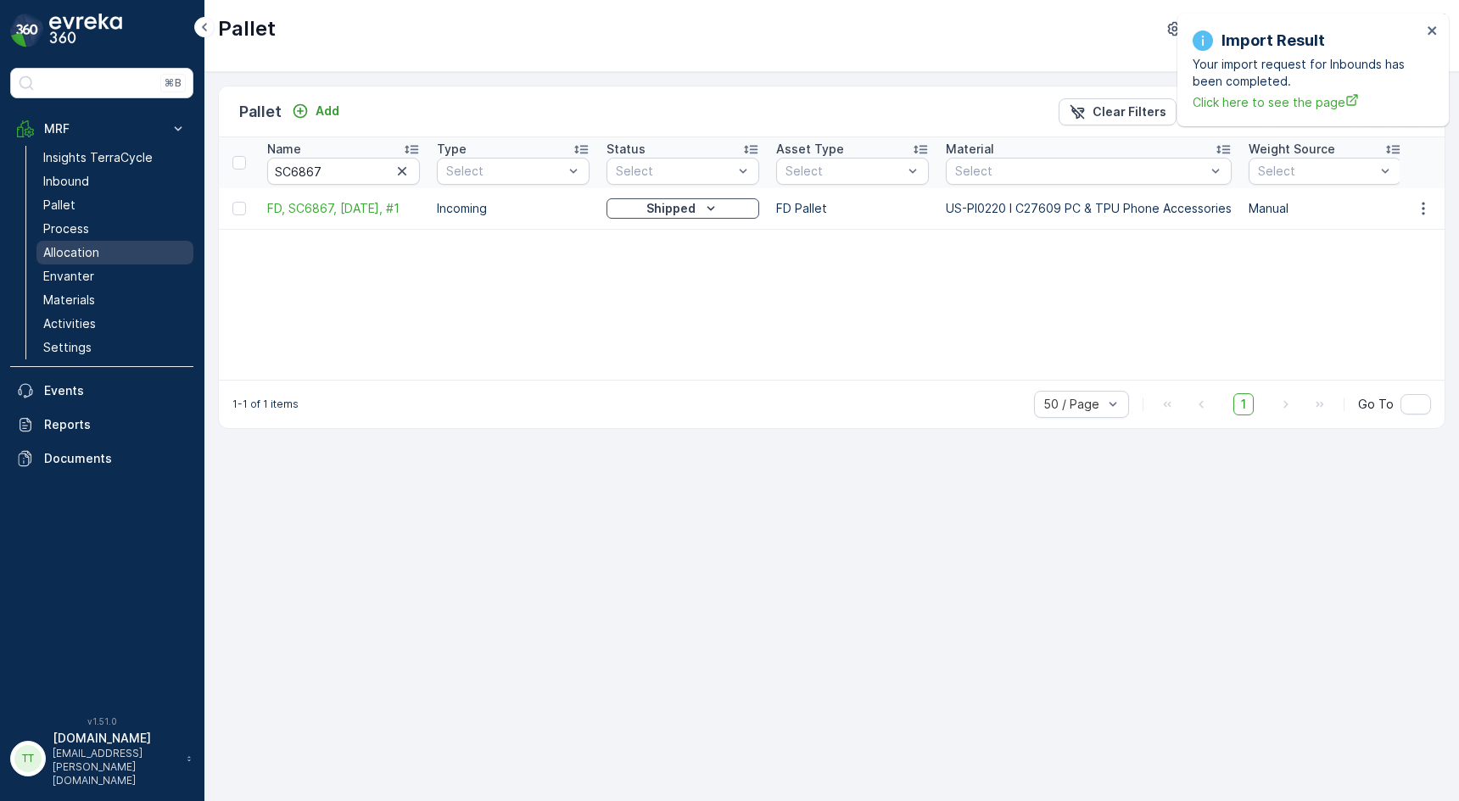
click at [80, 256] on p "Allocation" at bounding box center [71, 252] width 56 height 17
